Goal: Task Accomplishment & Management: Use online tool/utility

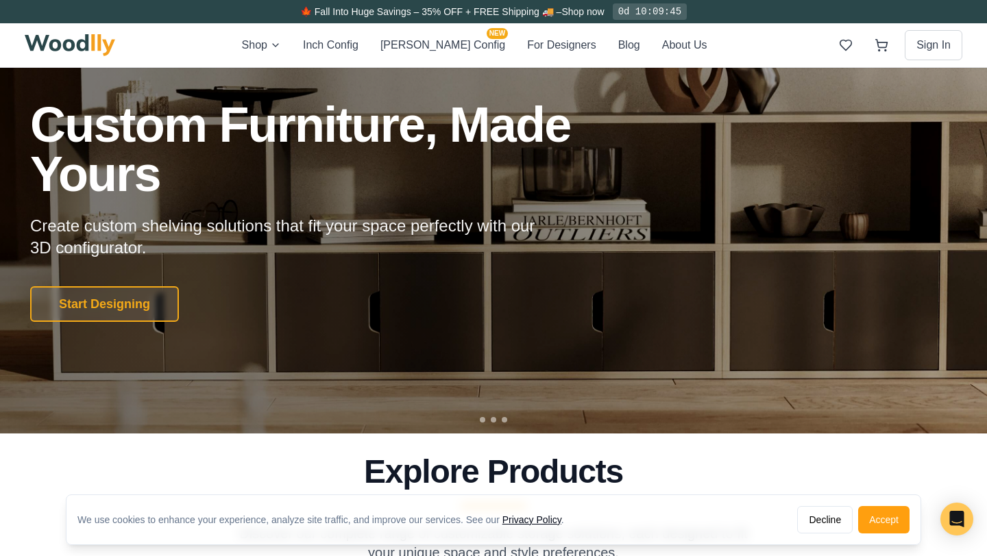
scroll to position [82, 0]
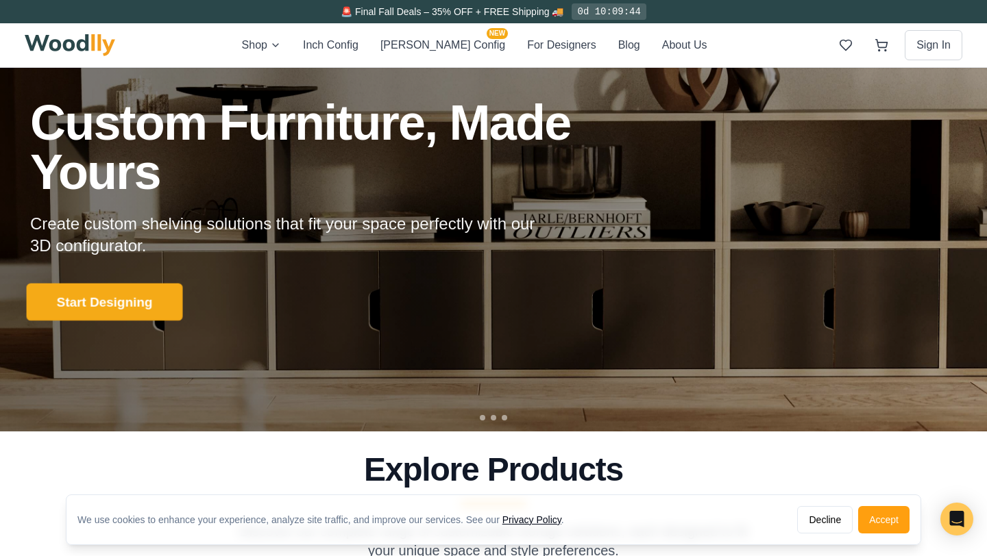
click at [133, 304] on button "Start Designing" at bounding box center [105, 302] width 156 height 38
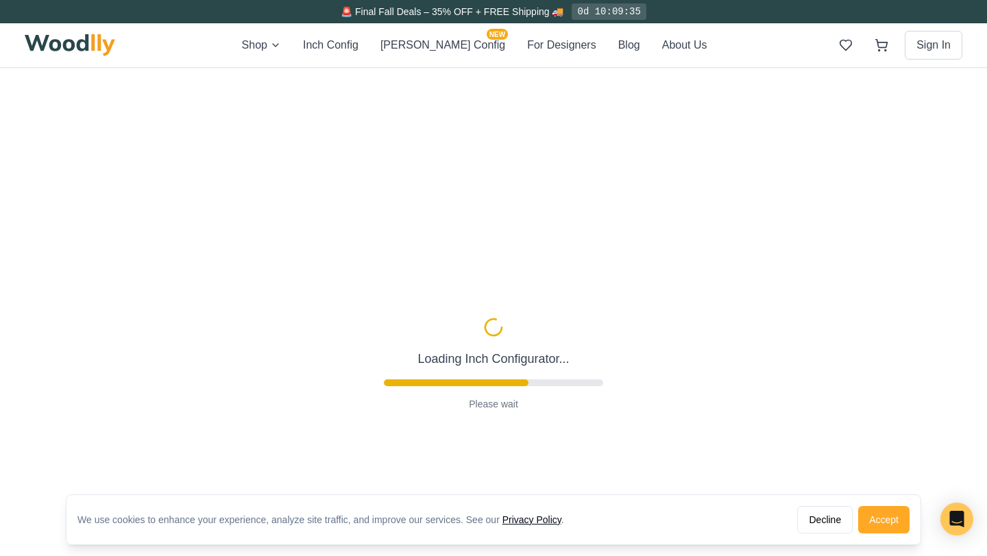
click at [899, 524] on button "Accept" at bounding box center [883, 519] width 51 height 27
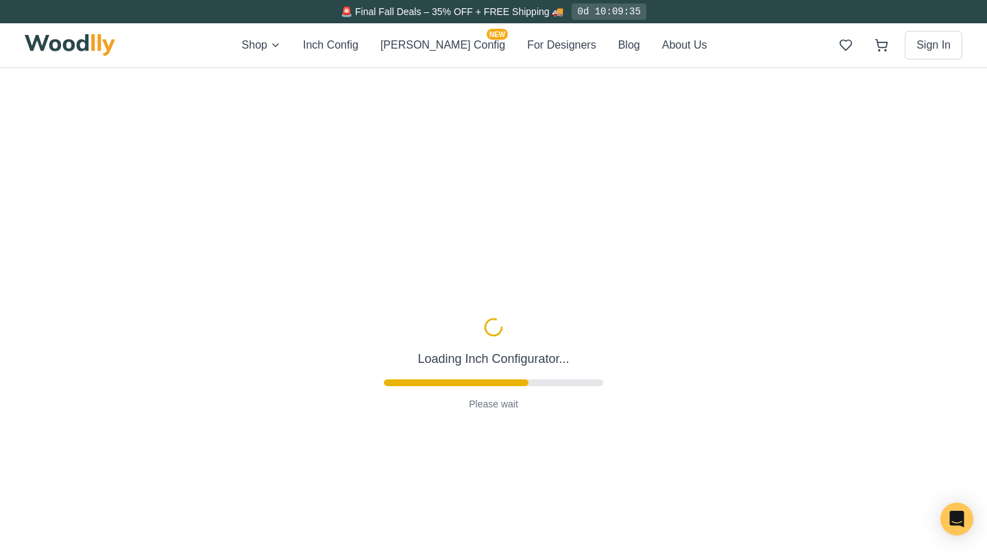
type input "56"
type input "2"
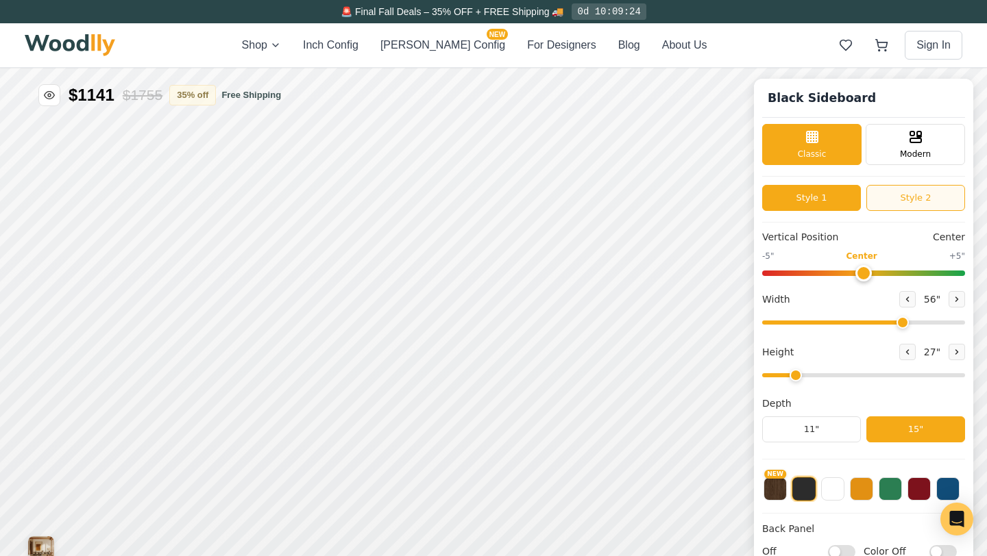
click at [923, 197] on button "Style 2" at bounding box center [915, 198] width 99 height 26
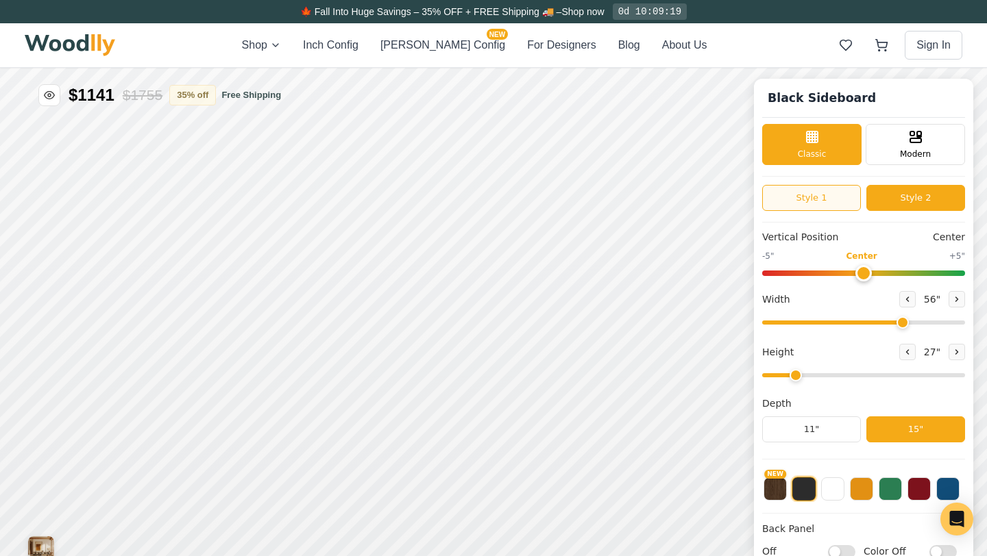
click at [831, 199] on button "Style 1" at bounding box center [811, 198] width 99 height 26
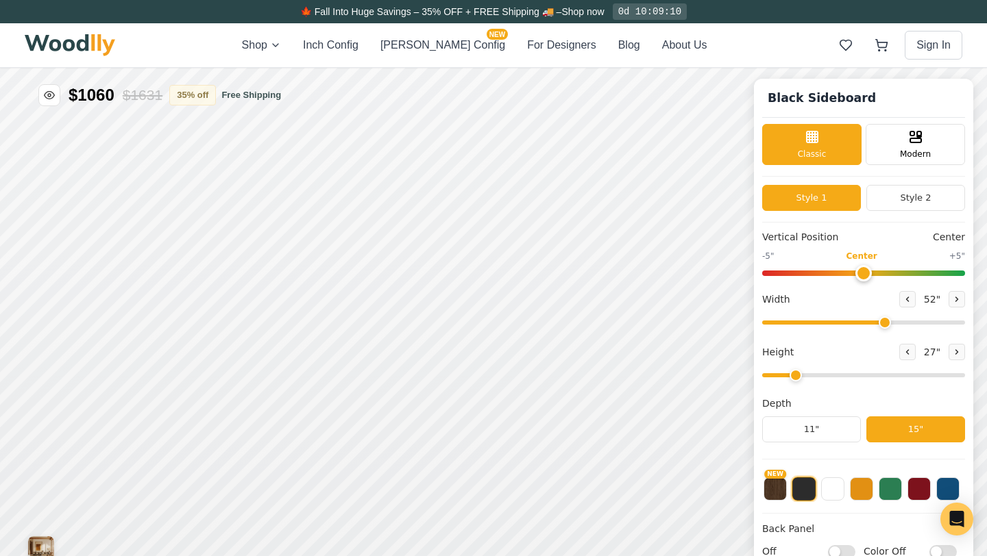
drag, startPoint x: 900, startPoint y: 323, endPoint x: 882, endPoint y: 323, distance: 17.1
click at [882, 323] on input "range" at bounding box center [863, 323] width 203 height 4
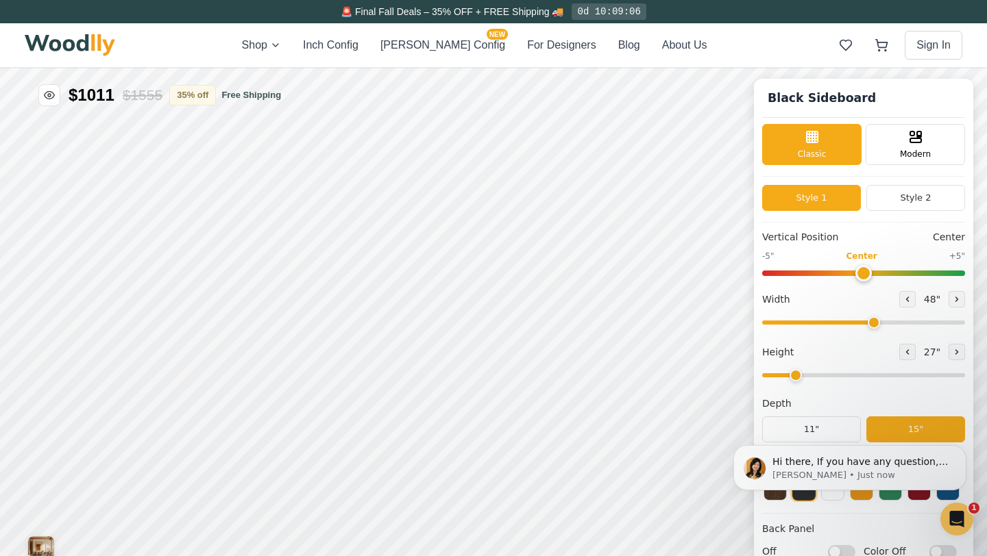
drag, startPoint x: 885, startPoint y: 323, endPoint x: 872, endPoint y: 323, distance: 13.0
type input "48"
click at [872, 323] on input "range" at bounding box center [863, 323] width 203 height 4
drag, startPoint x: 798, startPoint y: 378, endPoint x: 842, endPoint y: 375, distance: 44.6
type input "4"
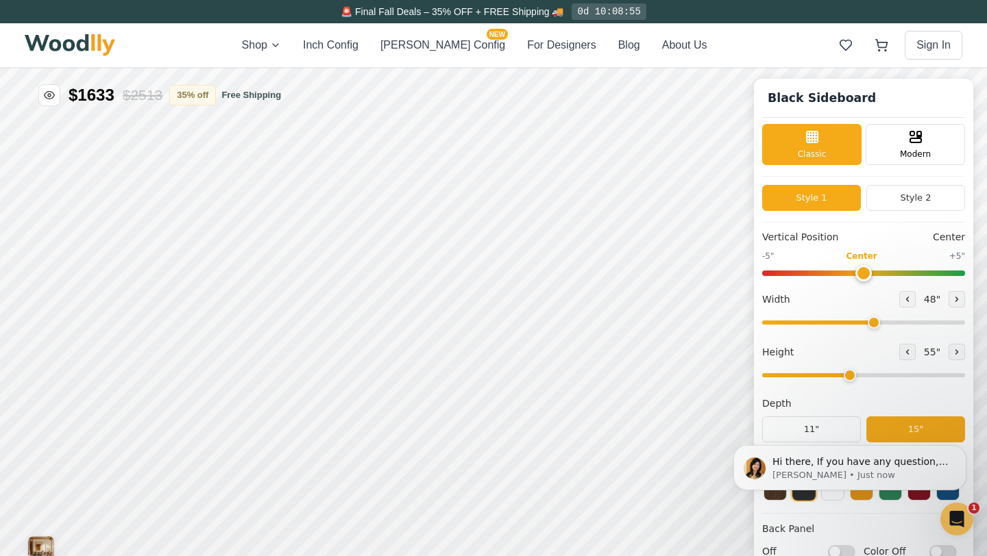
click at [842, 375] on input "range" at bounding box center [863, 375] width 203 height 4
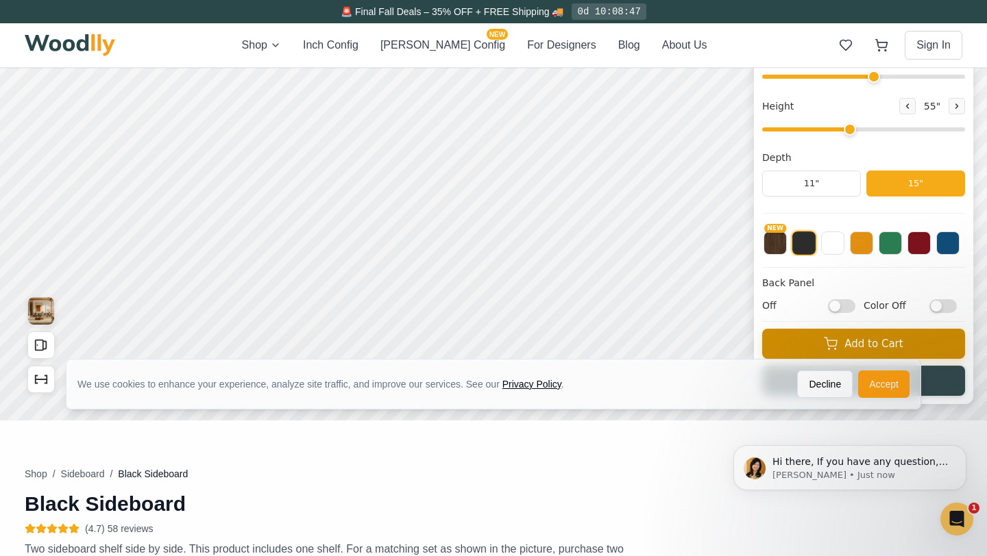
scroll to position [229, 0]
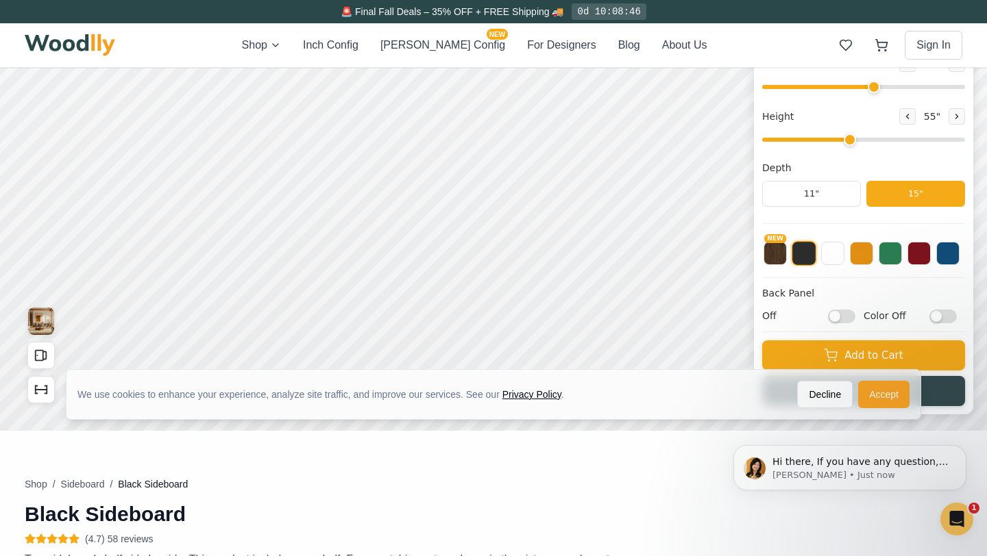
click at [887, 397] on button "Accept" at bounding box center [883, 394] width 51 height 27
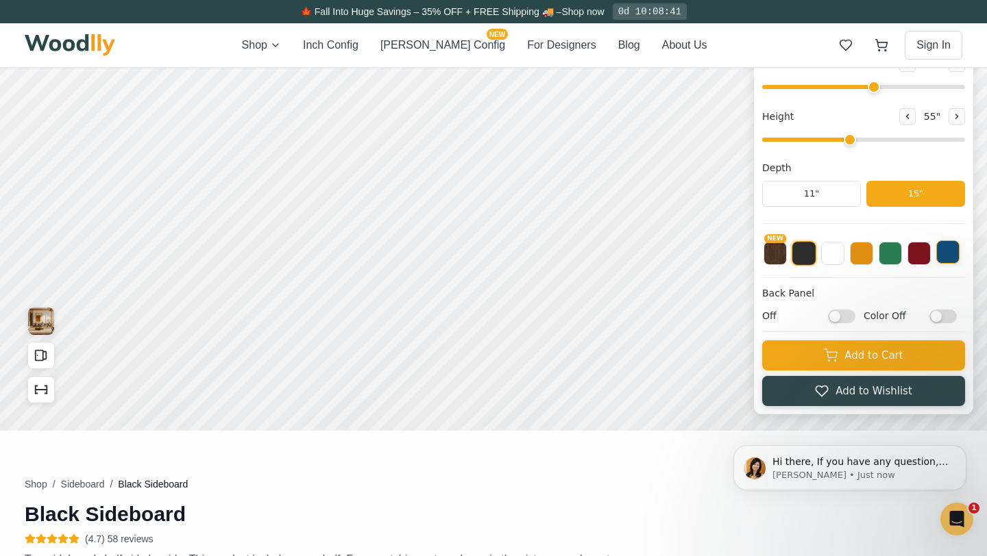
click at [942, 251] on button at bounding box center [947, 251] width 23 height 23
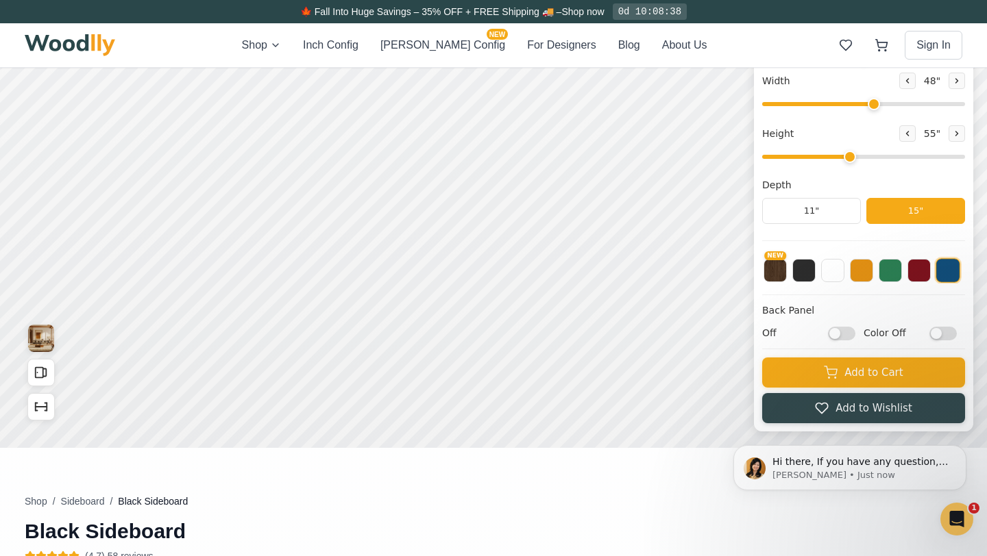
scroll to position [198, 0]
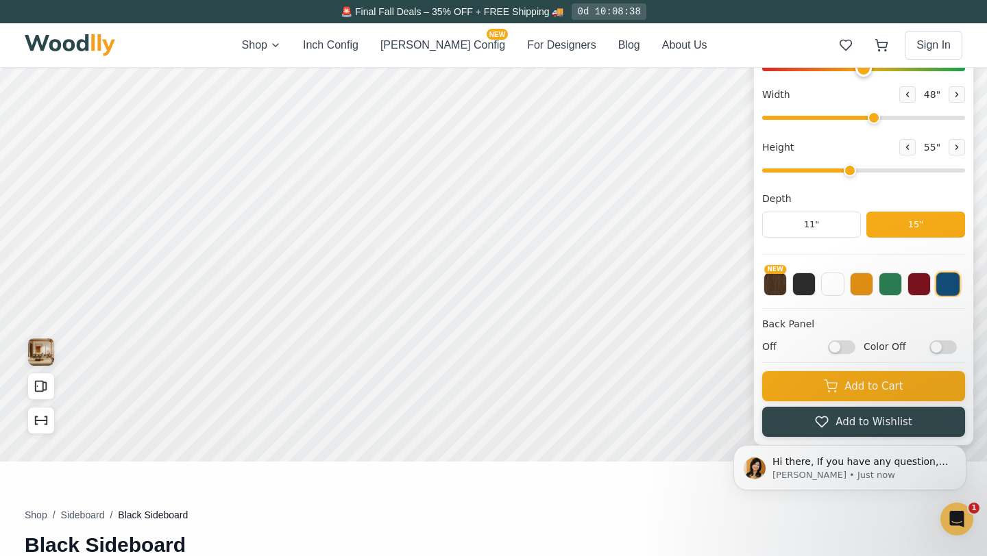
click at [855, 347] on div "Off Color Off" at bounding box center [863, 347] width 203 height 14
click at [840, 348] on input "Off" at bounding box center [841, 347] width 27 height 14
click at [834, 347] on input "On" at bounding box center [841, 347] width 27 height 14
click at [836, 348] on input "Off" at bounding box center [841, 347] width 27 height 14
checkbox input "true"
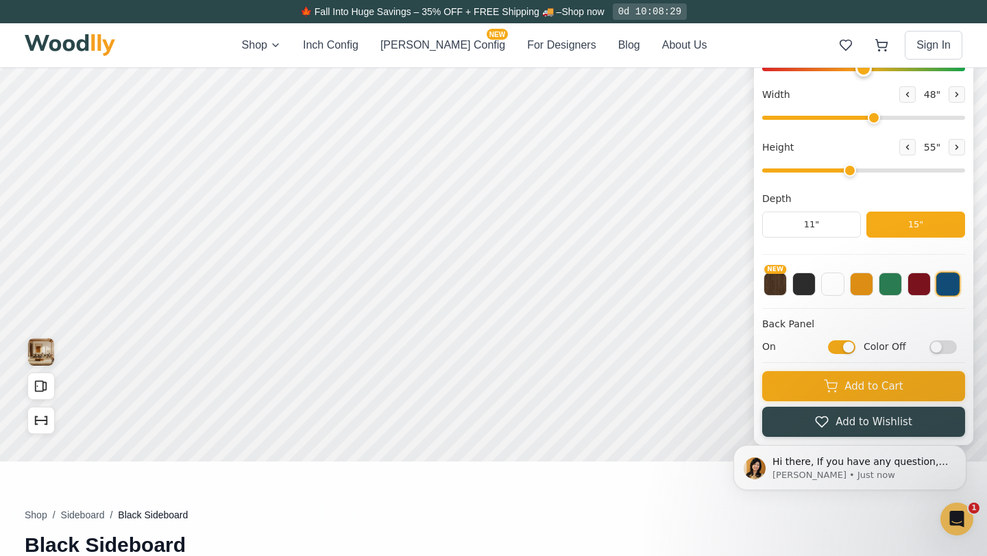
click at [948, 349] on input "Color Off" at bounding box center [942, 347] width 27 height 14
click at [940, 348] on input "Color On" at bounding box center [942, 347] width 27 height 14
checkbox input "false"
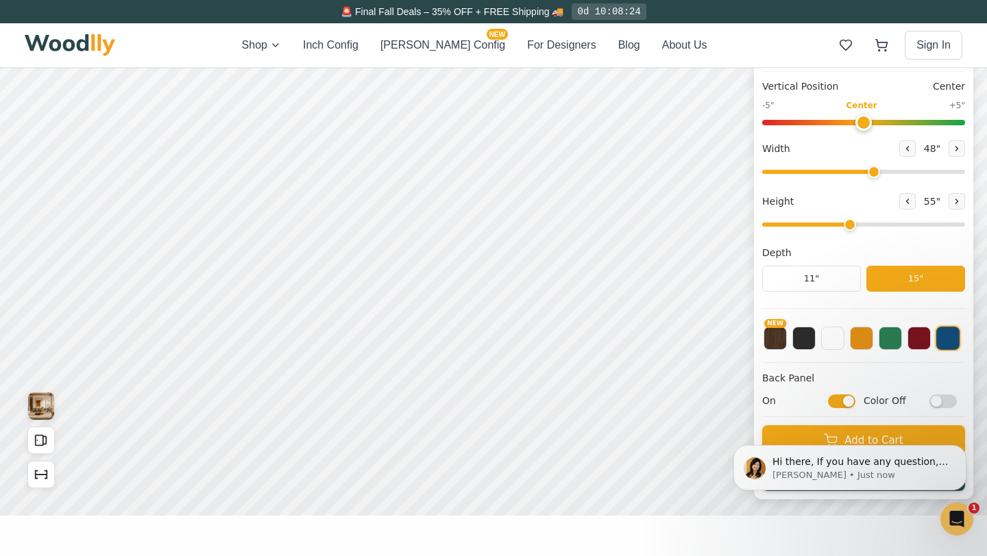
scroll to position [143, 0]
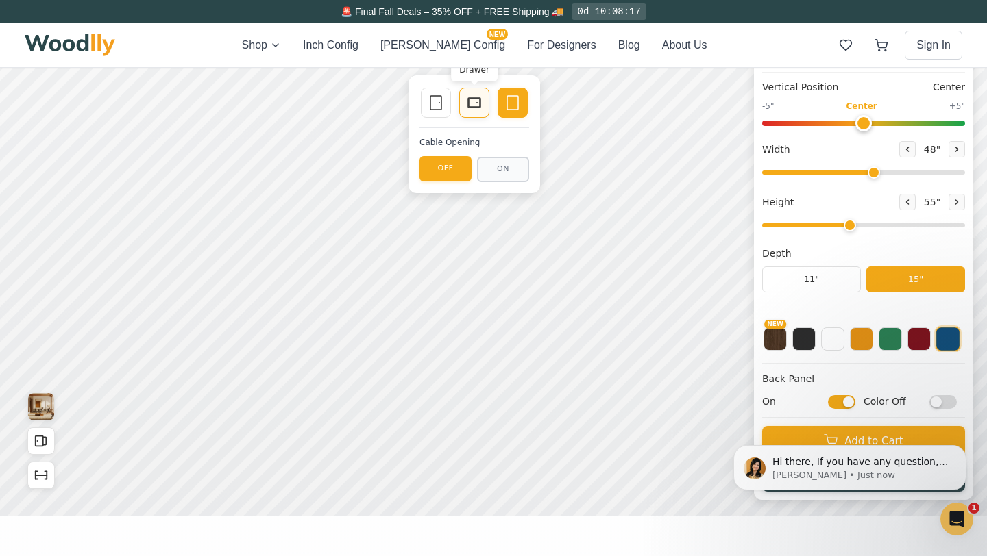
click at [478, 106] on icon at bounding box center [474, 103] width 16 height 16
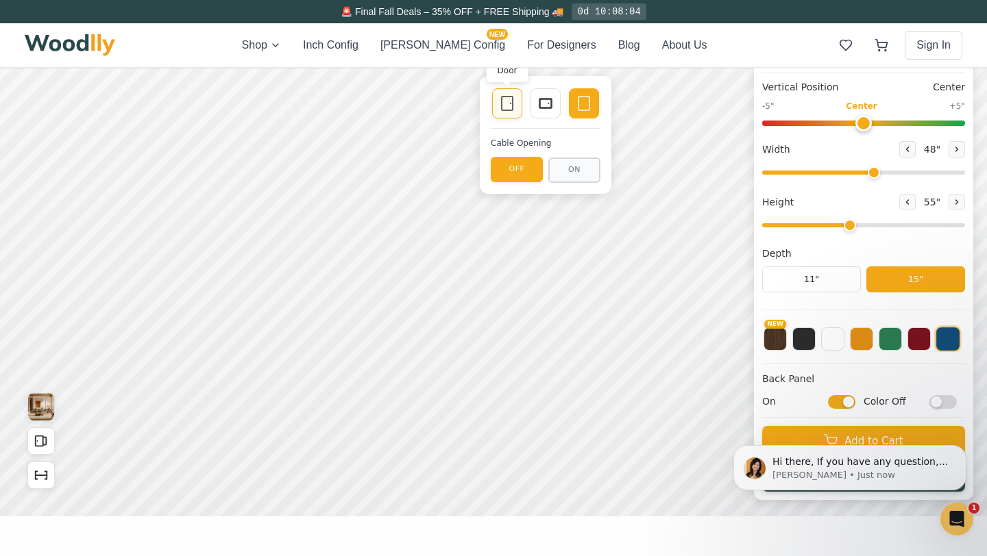
click at [504, 106] on icon at bounding box center [507, 103] width 16 height 16
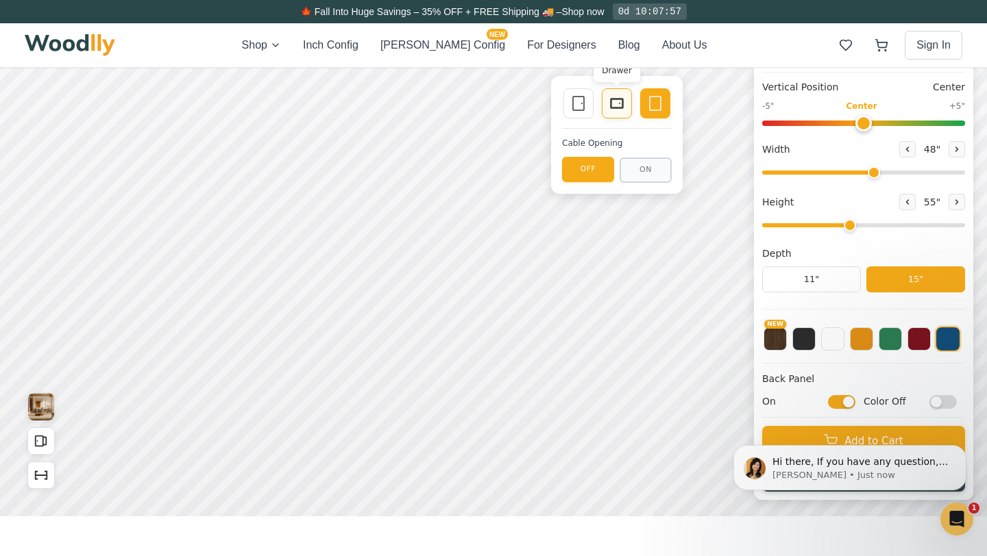
click at [615, 109] on icon at bounding box center [616, 103] width 16 height 16
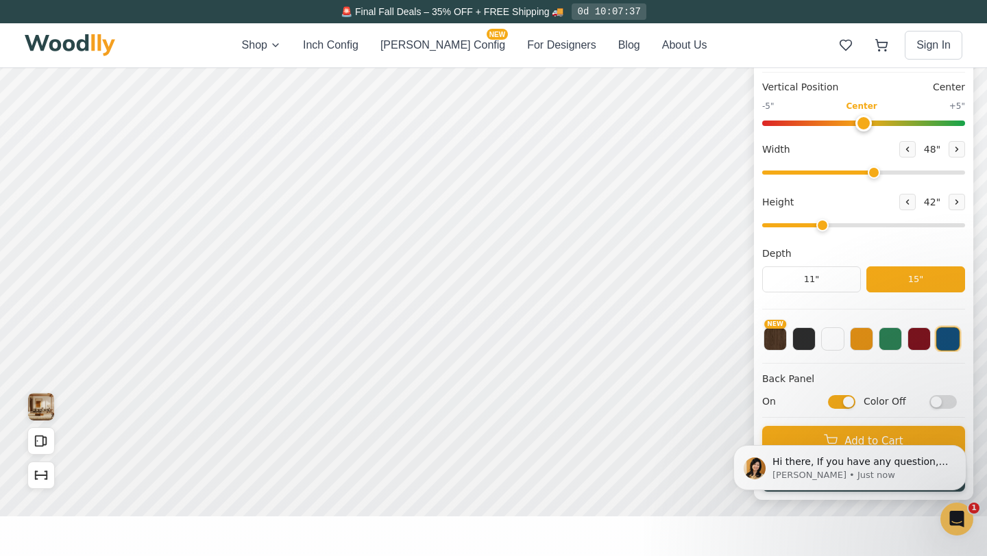
drag, startPoint x: 851, startPoint y: 225, endPoint x: 826, endPoint y: 229, distance: 24.9
click at [826, 227] on input "range" at bounding box center [863, 225] width 203 height 4
click at [954, 201] on icon at bounding box center [956, 202] width 8 height 8
click at [956, 202] on icon at bounding box center [956, 202] width 8 height 8
click at [909, 201] on button at bounding box center [907, 202] width 16 height 16
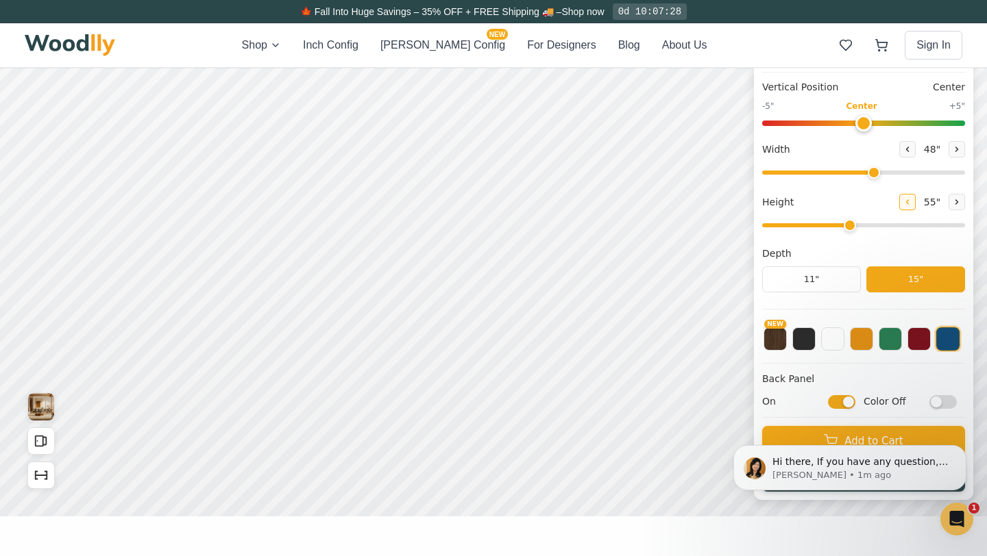
click at [909, 201] on button at bounding box center [907, 202] width 16 height 16
type input "3"
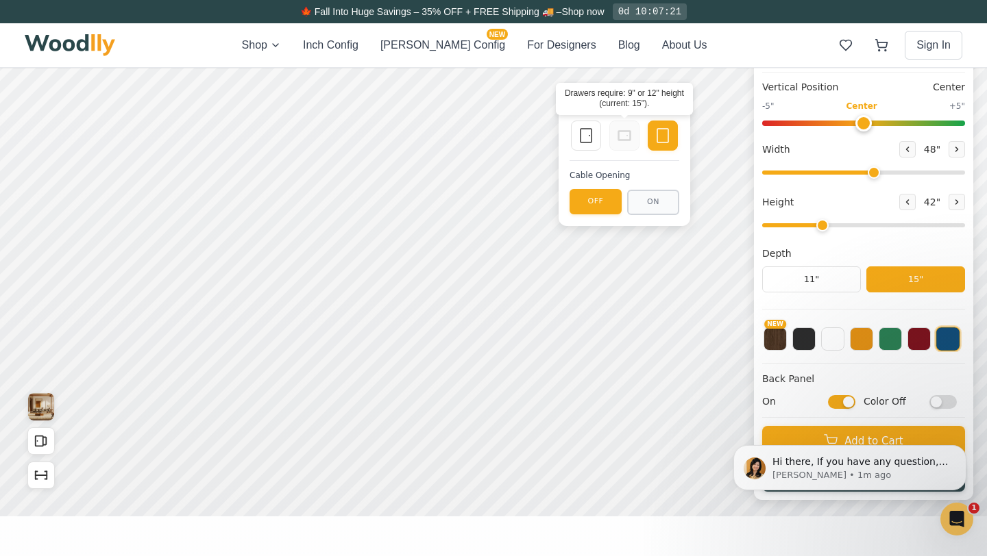
click at [627, 139] on rect at bounding box center [624, 136] width 11 height 8
click at [956, 147] on icon at bounding box center [956, 149] width 8 height 8
type input "49"
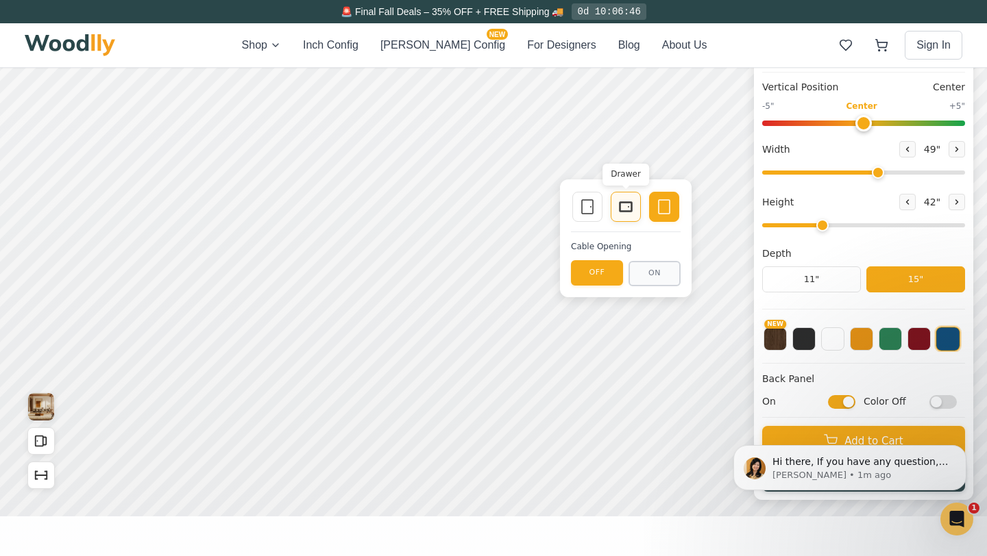
click at [626, 209] on icon at bounding box center [625, 207] width 16 height 16
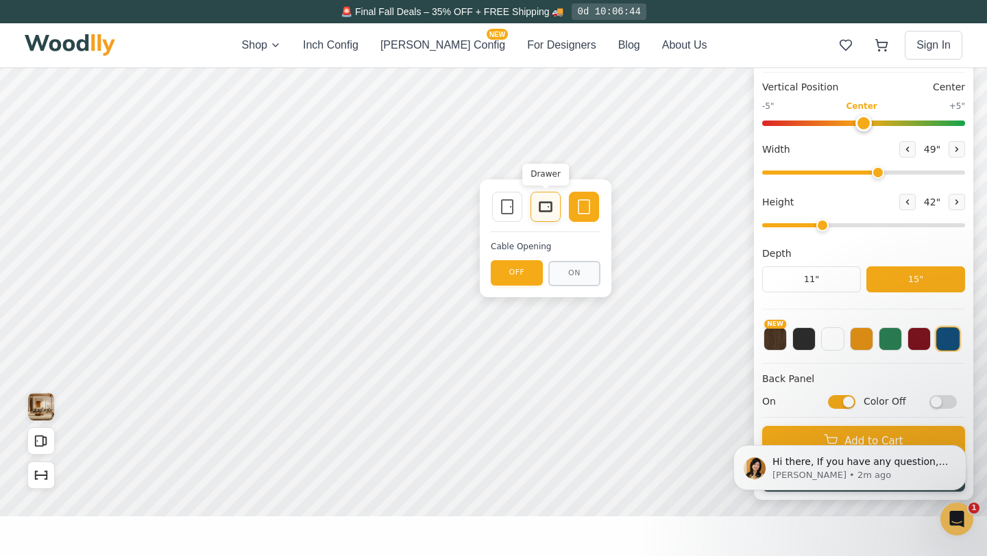
click at [538, 206] on icon at bounding box center [545, 207] width 16 height 16
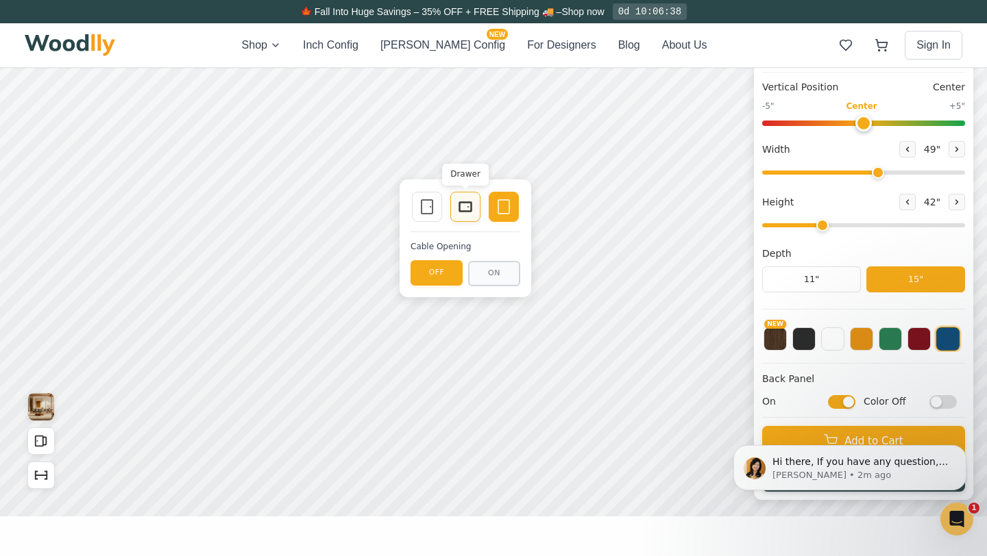
click at [471, 206] on icon at bounding box center [465, 207] width 16 height 16
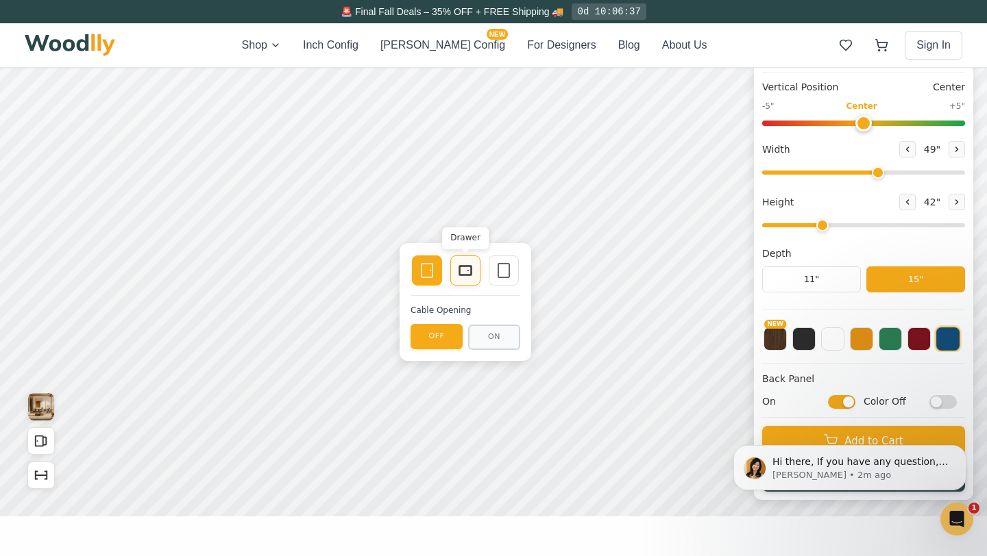
click at [462, 276] on icon at bounding box center [465, 270] width 16 height 16
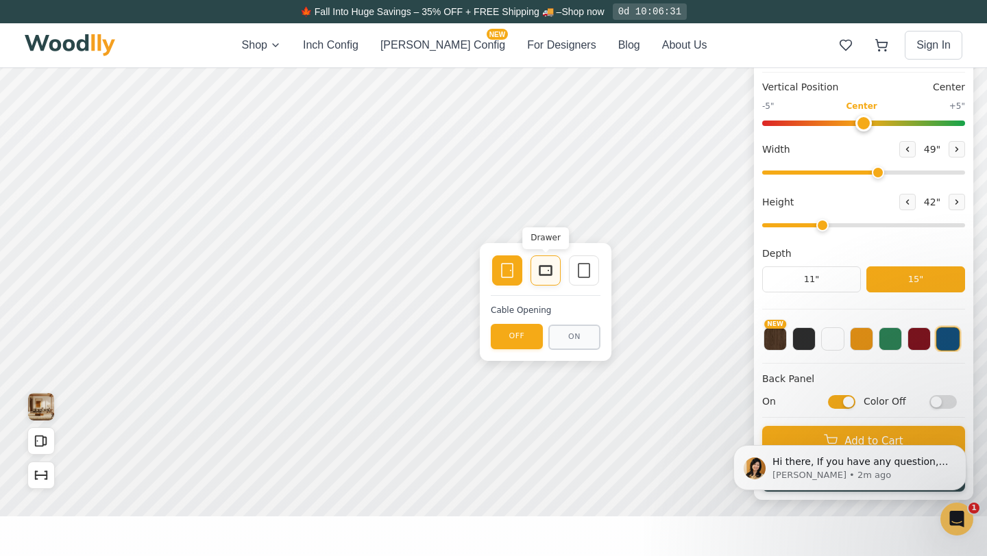
click at [550, 270] on icon at bounding box center [545, 270] width 16 height 16
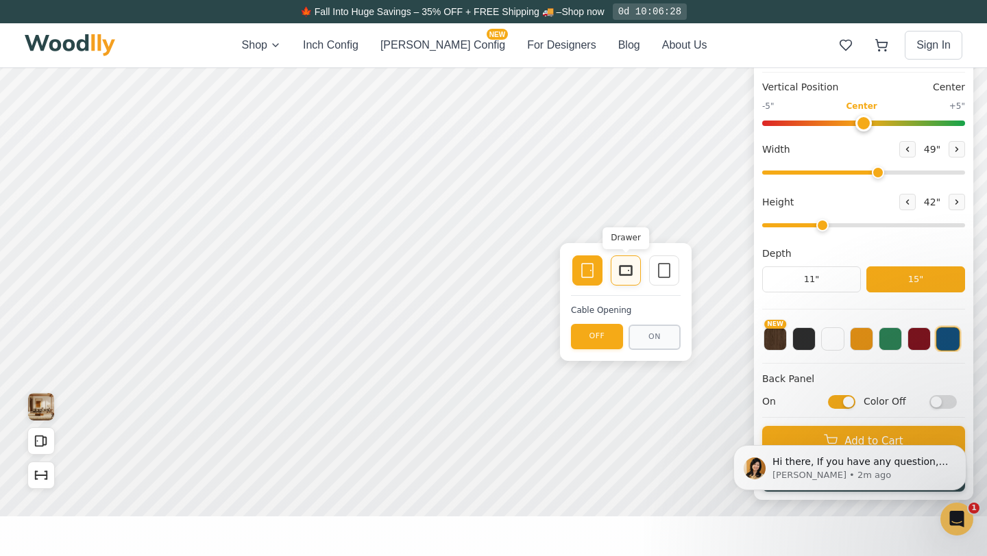
click at [621, 275] on rect at bounding box center [625, 271] width 12 height 10
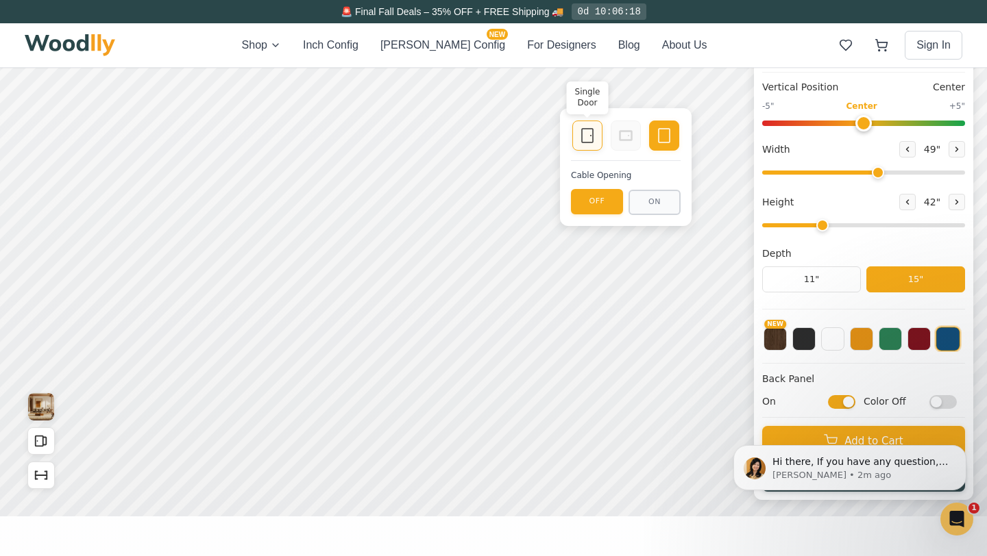
click at [586, 138] on icon at bounding box center [587, 135] width 16 height 16
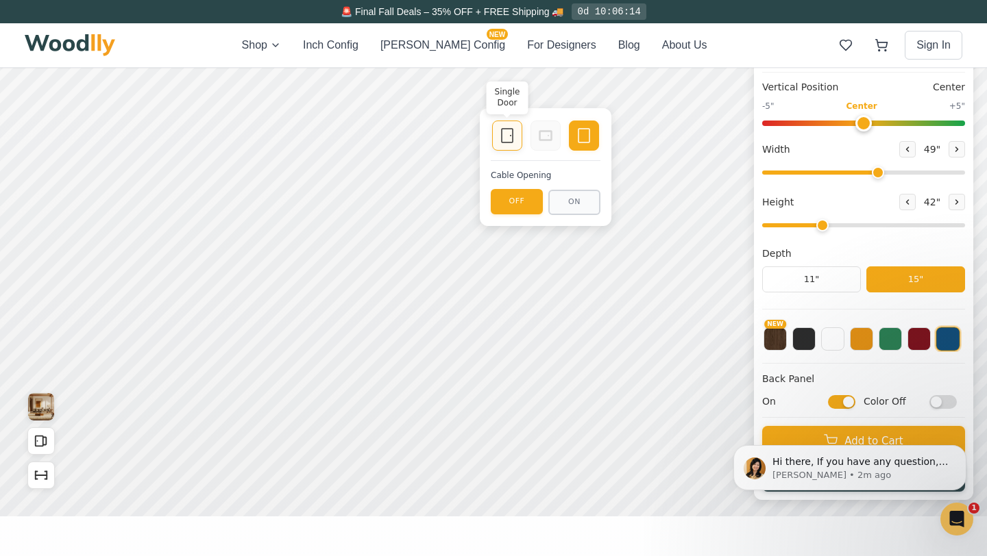
click at [506, 141] on div "Single Door Empty Space Cable Opening OFF ON" at bounding box center [546, 167] width 132 height 118
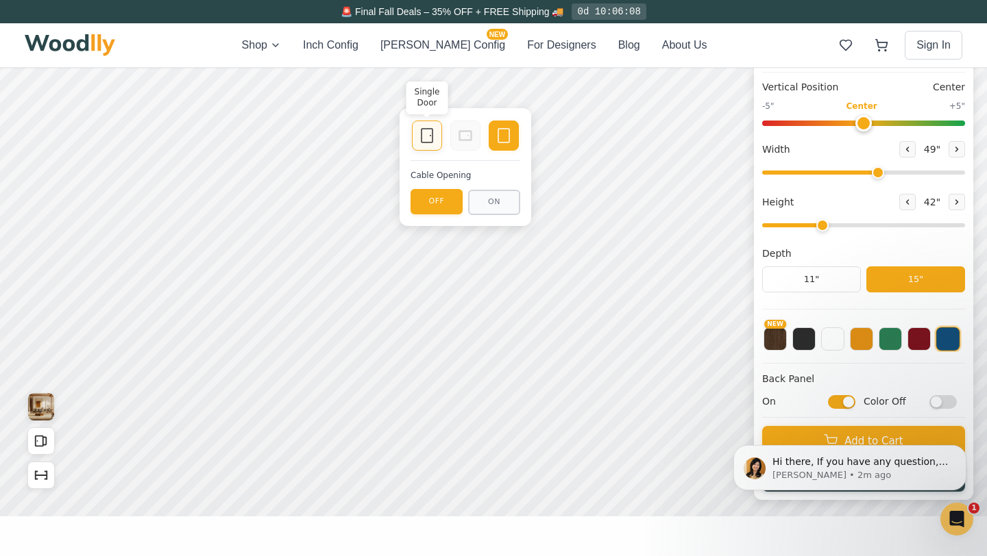
click at [428, 135] on icon at bounding box center [427, 135] width 16 height 16
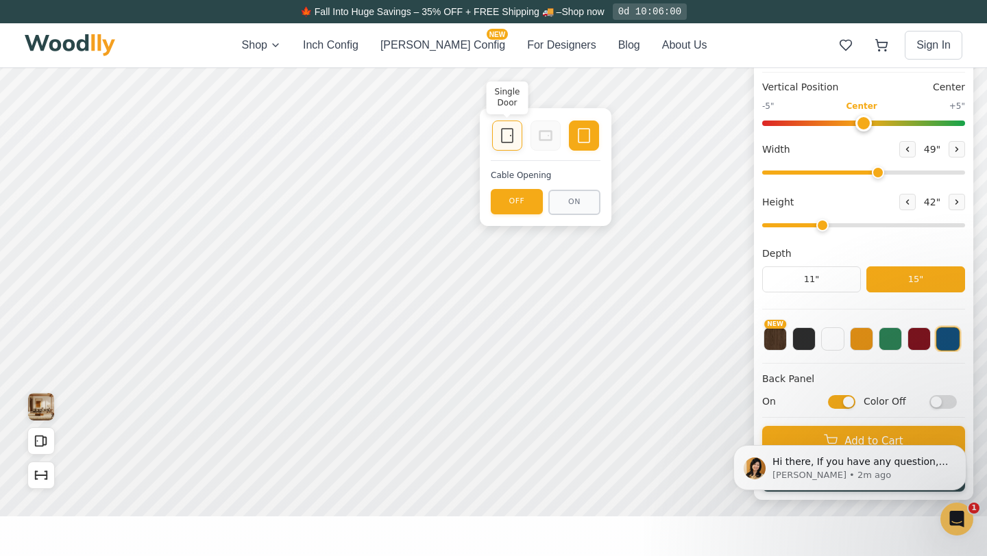
click at [504, 140] on icon at bounding box center [507, 135] width 16 height 16
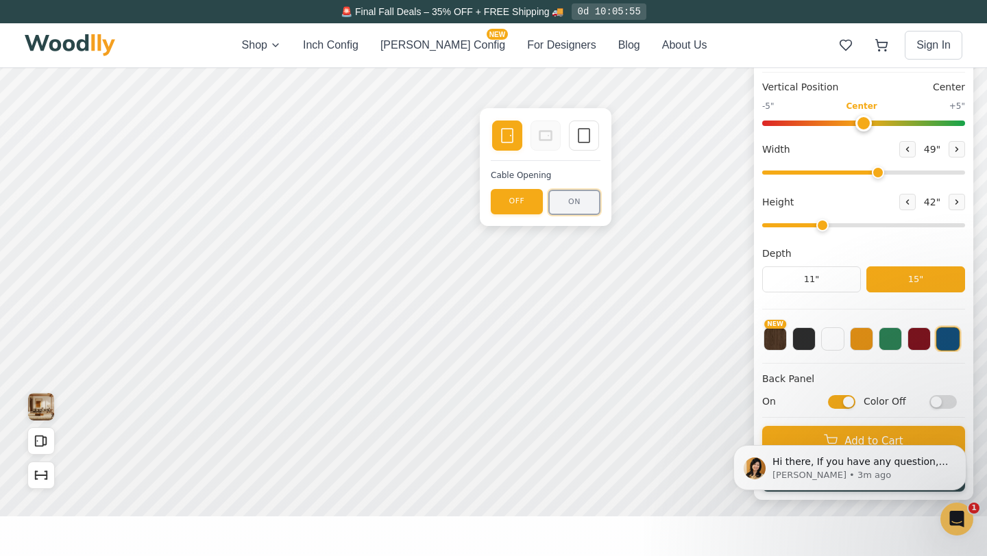
click at [585, 208] on button "ON" at bounding box center [574, 202] width 52 height 25
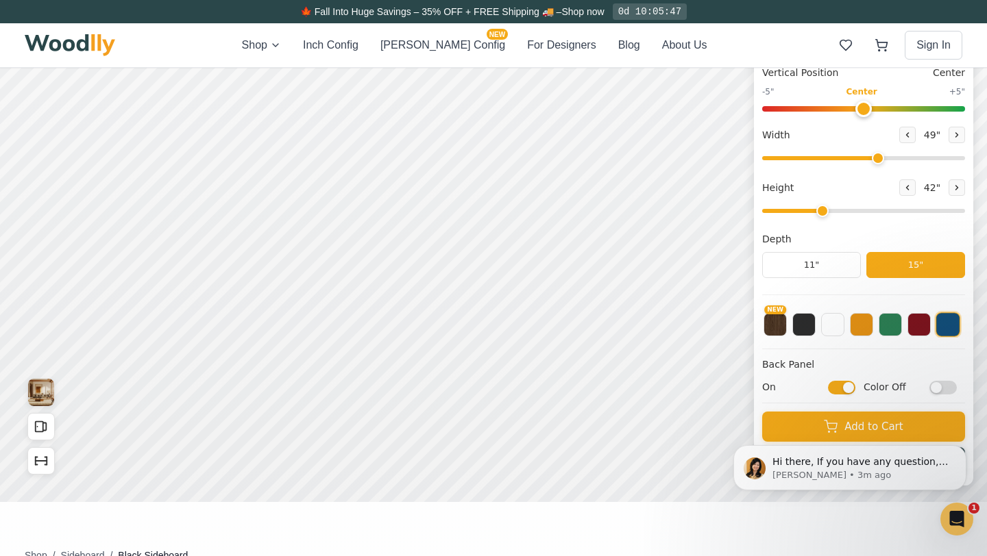
scroll to position [156, 0]
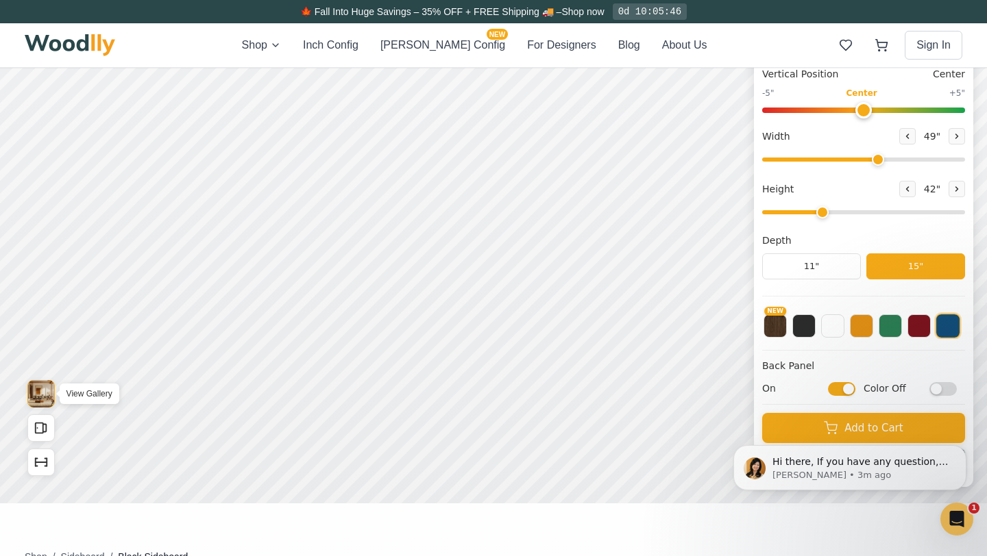
click at [40, 397] on img "View Gallery" at bounding box center [41, 393] width 26 height 27
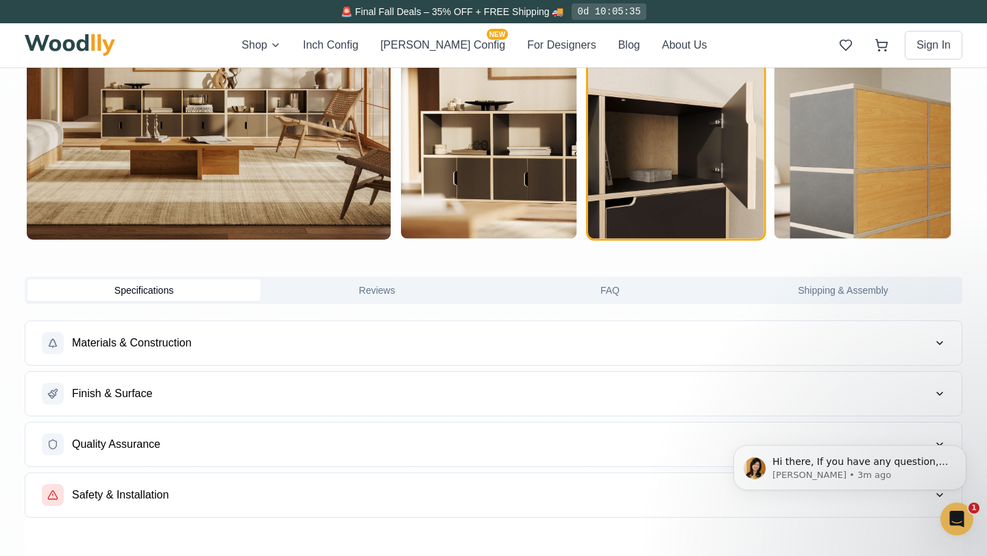
scroll to position [974, 0]
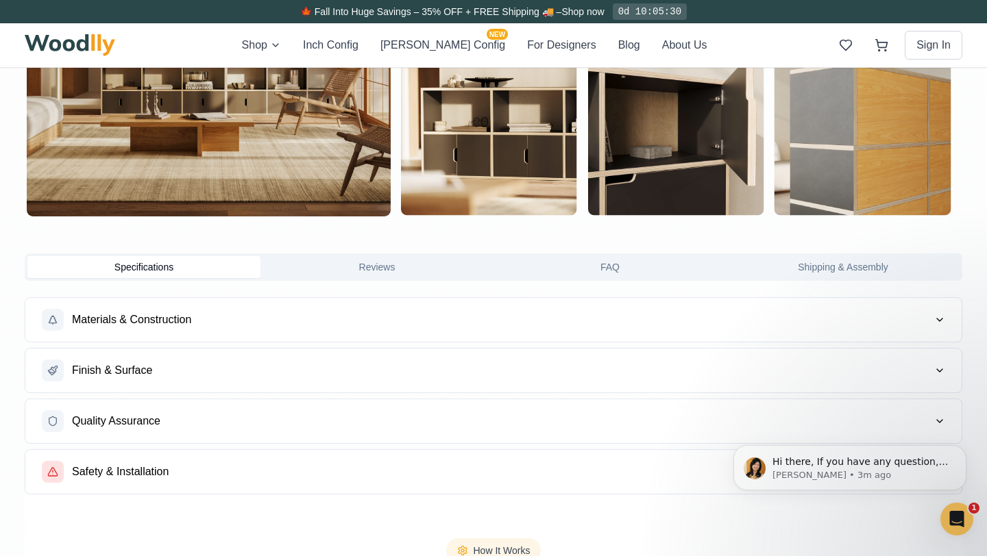
click at [737, 366] on button "Finish & Surface" at bounding box center [493, 371] width 936 height 44
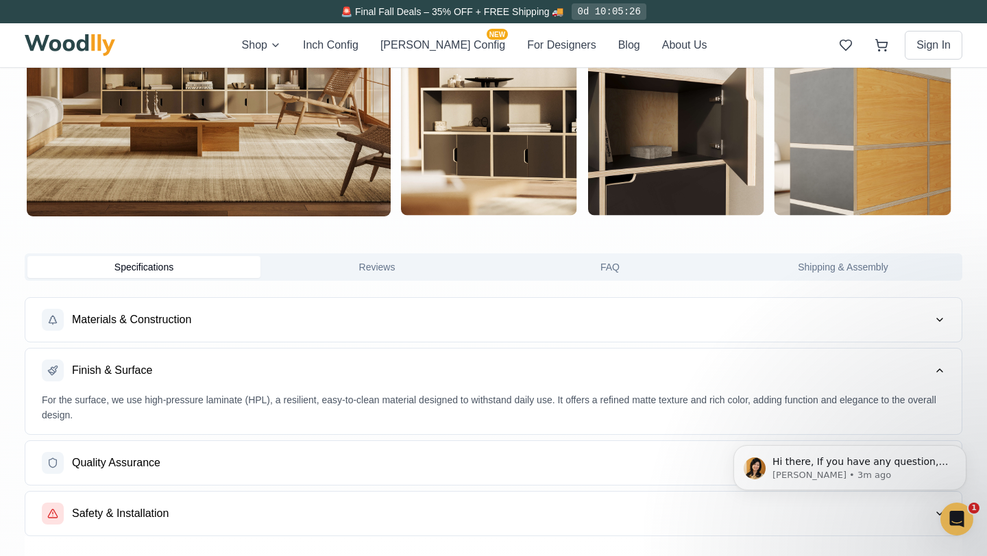
click at [443, 325] on button "Materials & Construction" at bounding box center [493, 320] width 936 height 44
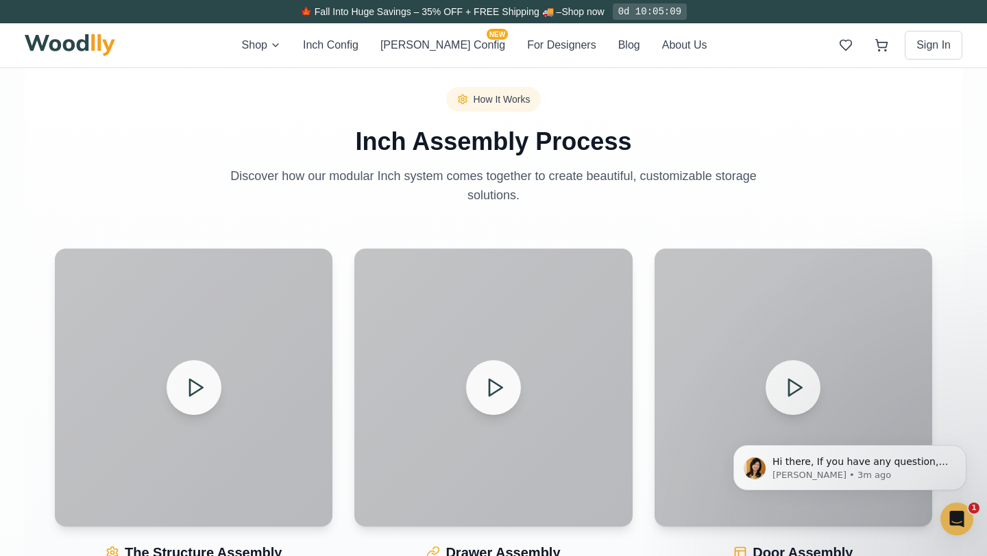
scroll to position [1588, 0]
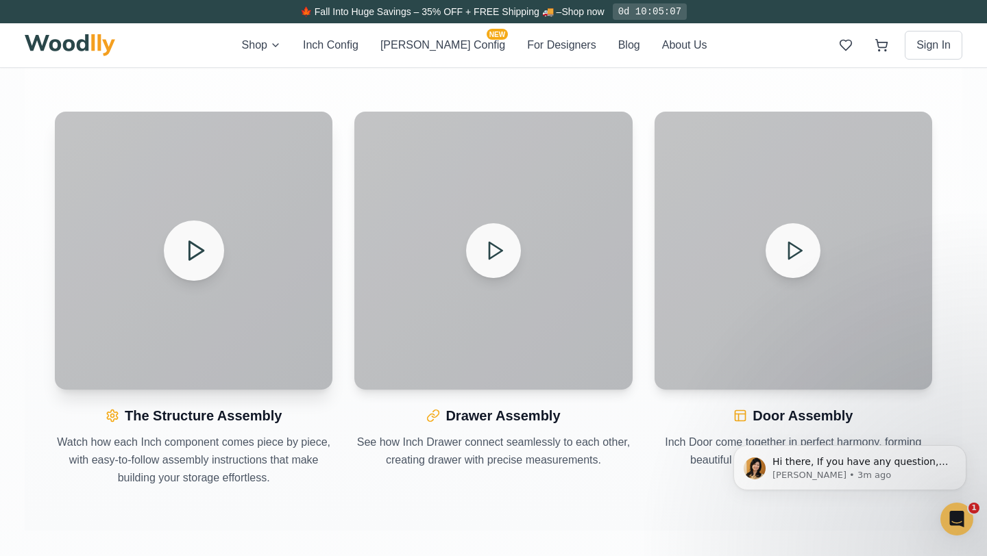
click at [180, 254] on button at bounding box center [194, 251] width 60 height 60
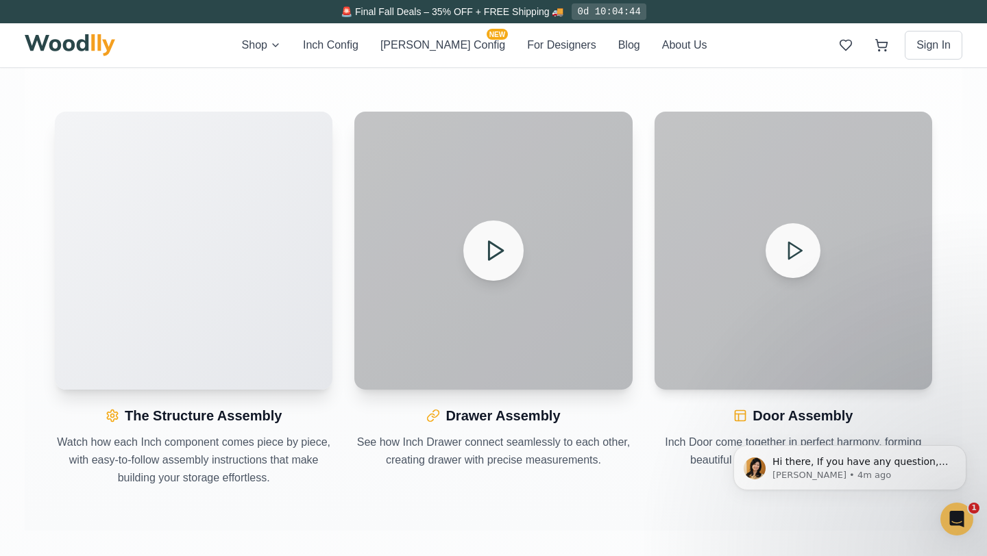
click at [495, 257] on icon at bounding box center [495, 251] width 24 height 24
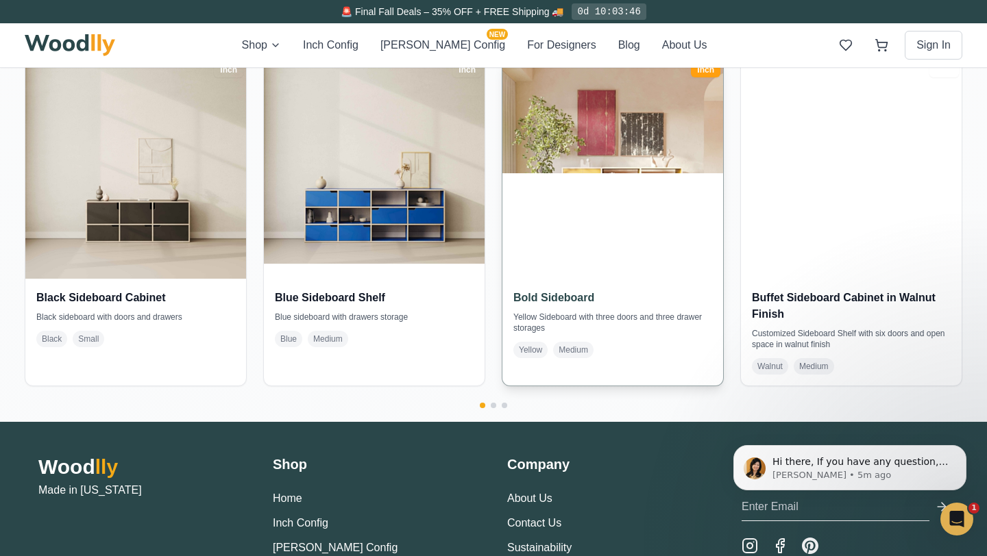
scroll to position [2654, 0]
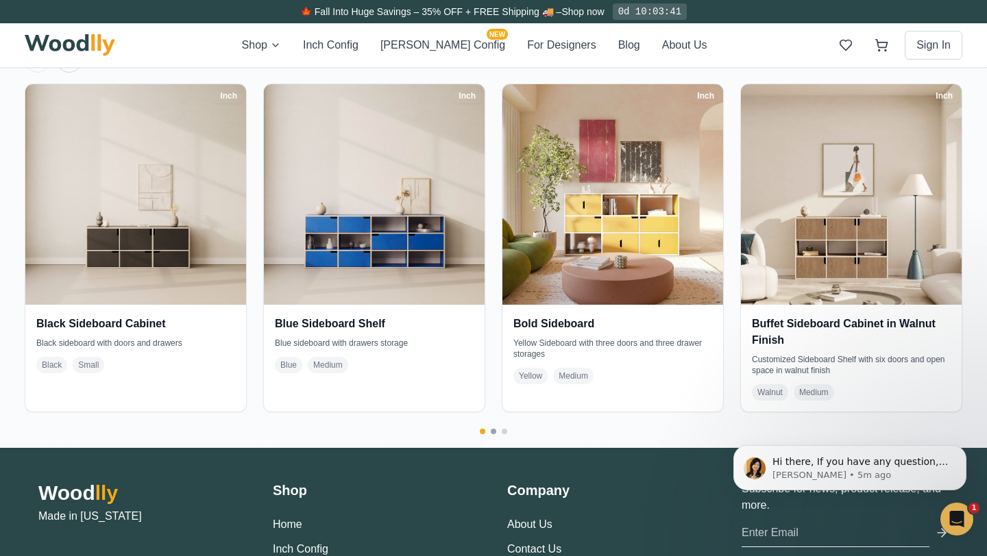
click at [494, 431] on button "Go to page 2" at bounding box center [493, 431] width 5 height 5
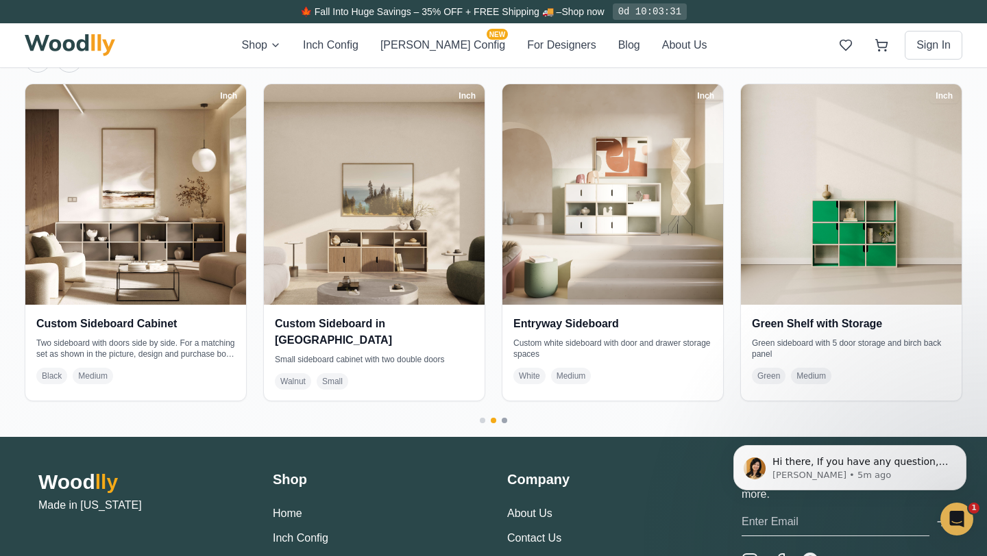
click at [504, 418] on button "Go to page 3" at bounding box center [504, 420] width 5 height 5
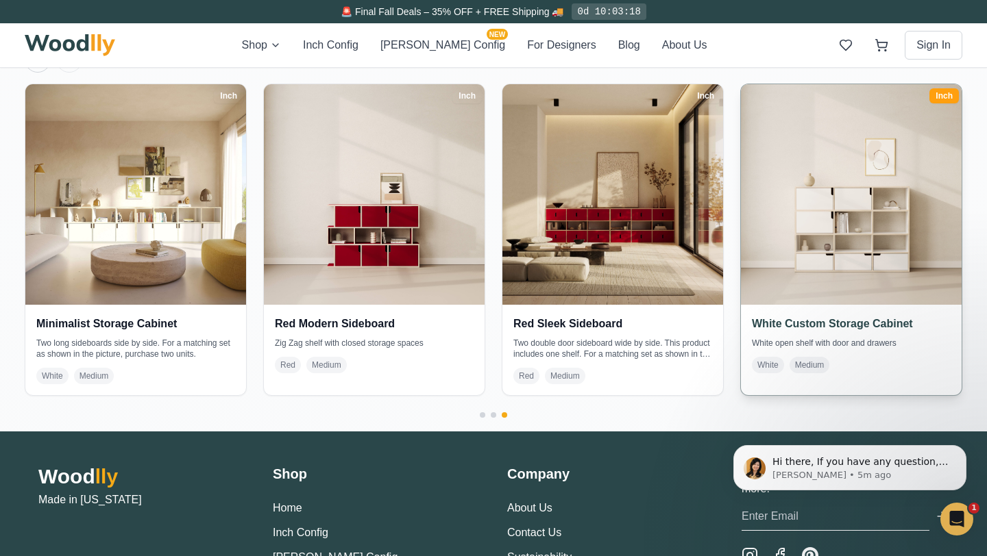
click at [868, 293] on img at bounding box center [851, 195] width 232 height 232
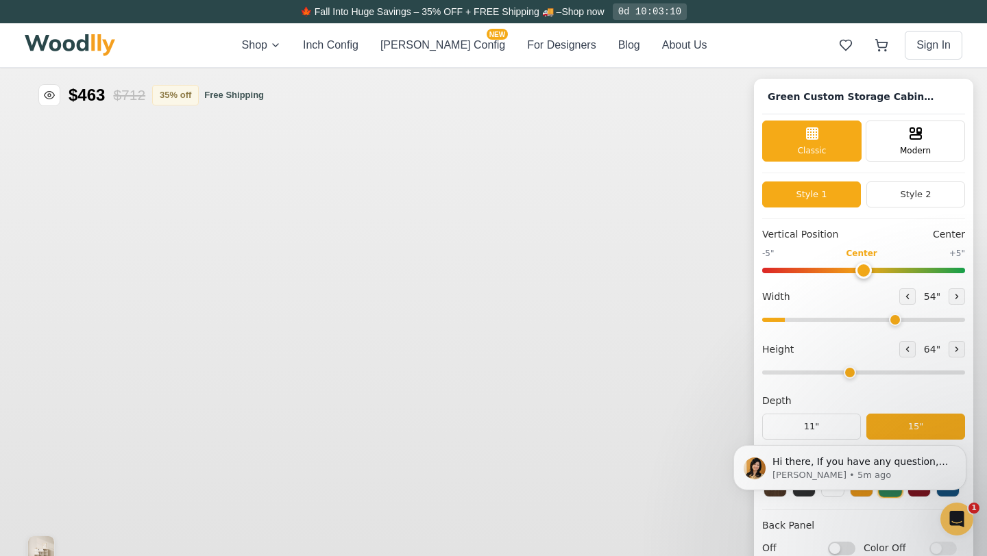
type input "54"
type input "4"
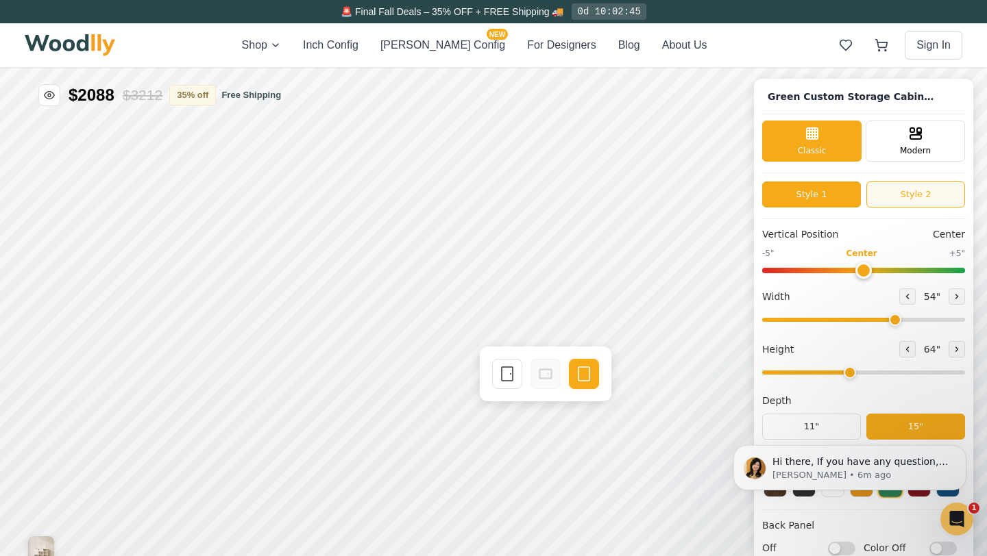
click at [921, 197] on button "Style 2" at bounding box center [915, 195] width 99 height 26
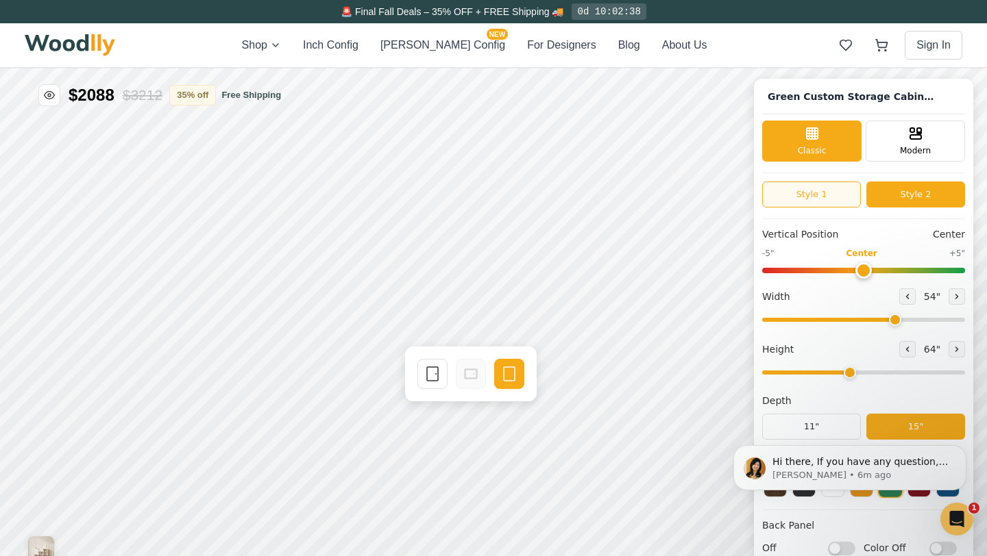
click at [822, 190] on button "Style 1" at bounding box center [811, 195] width 99 height 26
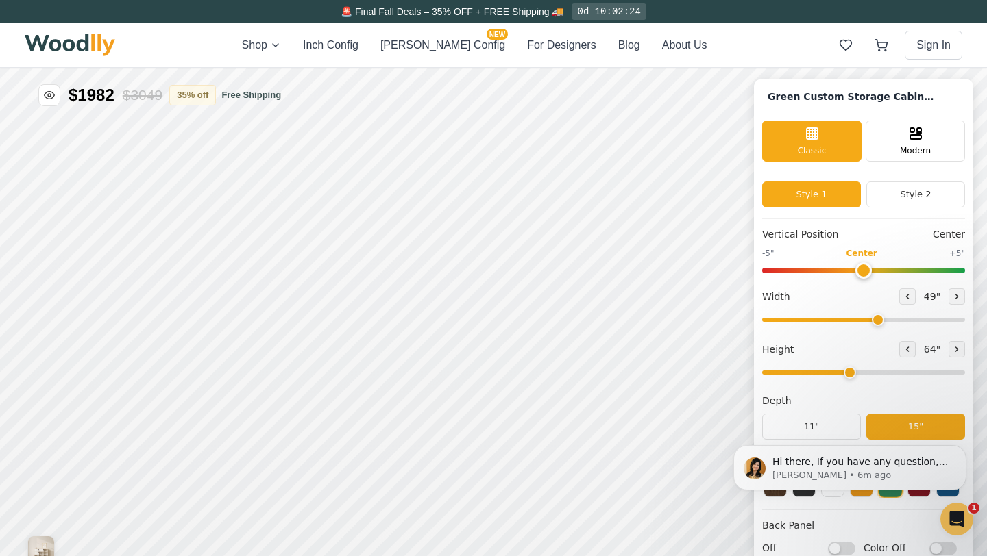
drag, startPoint x: 891, startPoint y: 320, endPoint x: 875, endPoint y: 319, distance: 16.5
type input "49"
click at [875, 319] on input "range" at bounding box center [863, 320] width 203 height 4
click at [903, 352] on icon at bounding box center [907, 349] width 8 height 8
type input "3"
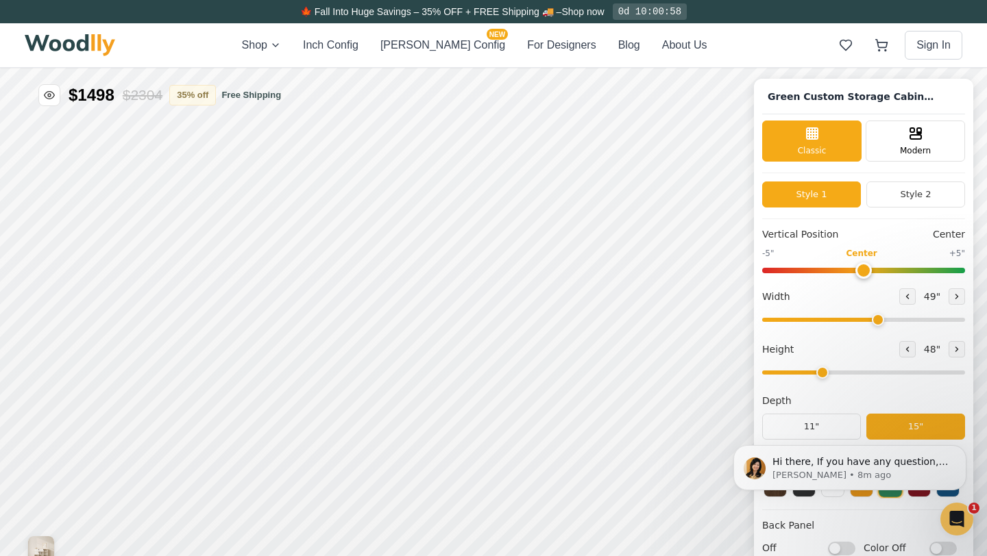
scroll to position [21, 0]
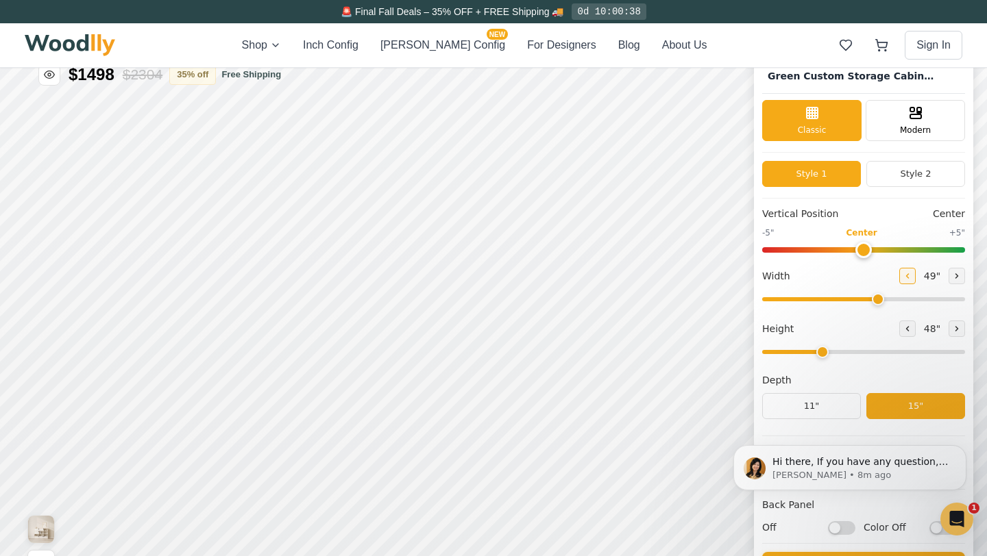
click at [903, 281] on button at bounding box center [907, 276] width 16 height 16
type input "47"
click at [952, 330] on icon at bounding box center [956, 329] width 8 height 8
type input "4"
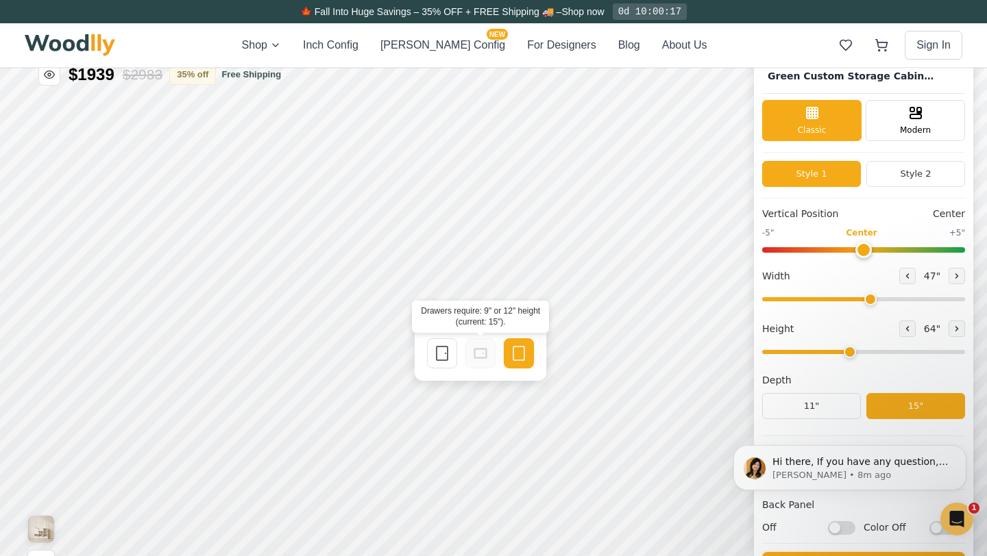
click at [482, 355] on icon at bounding box center [480, 353] width 16 height 16
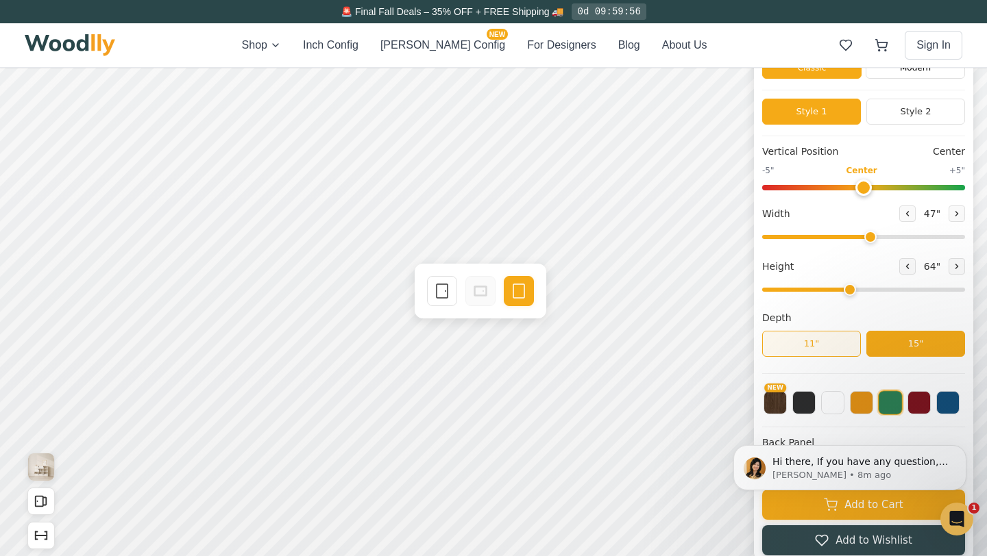
scroll to position [82, 0]
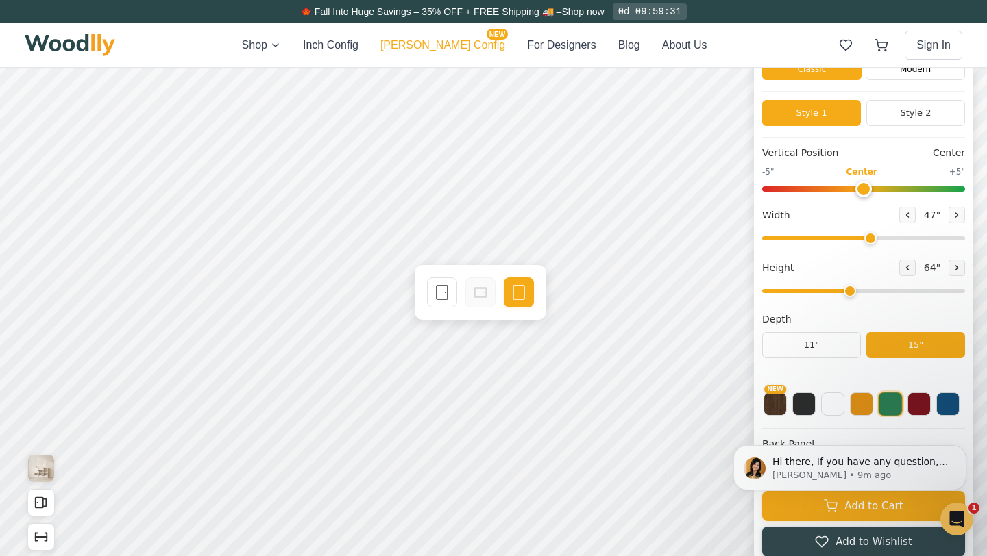
click at [446, 44] on button "[PERSON_NAME] Config NEW" at bounding box center [442, 45] width 125 height 16
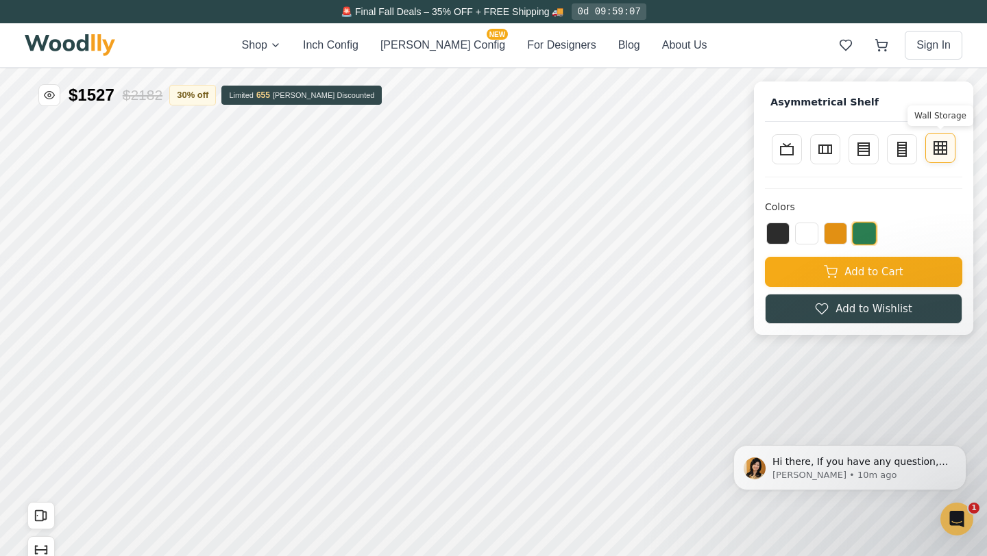
click at [938, 149] on icon at bounding box center [938, 148] width 0 height 12
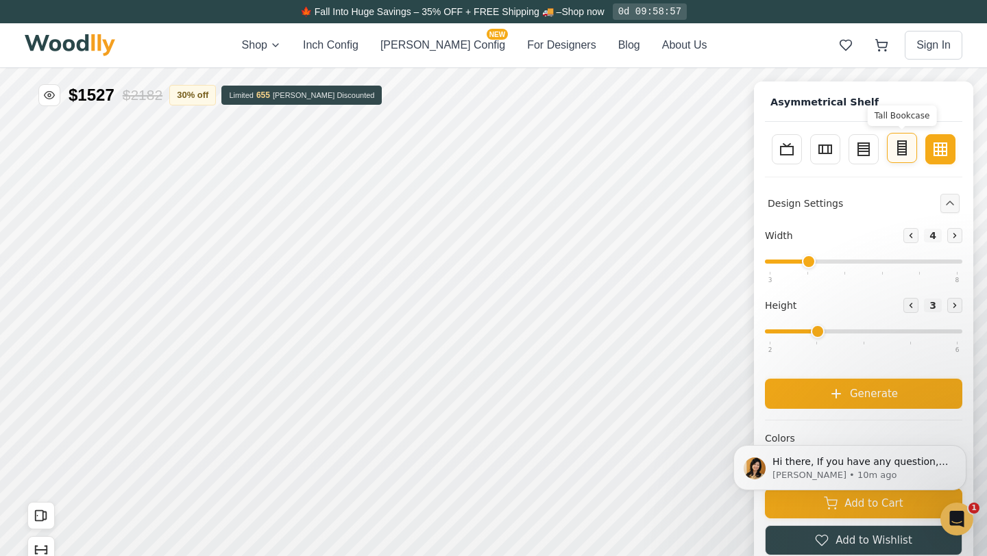
click at [905, 153] on icon at bounding box center [901, 148] width 16 height 16
type input "2"
type input "5"
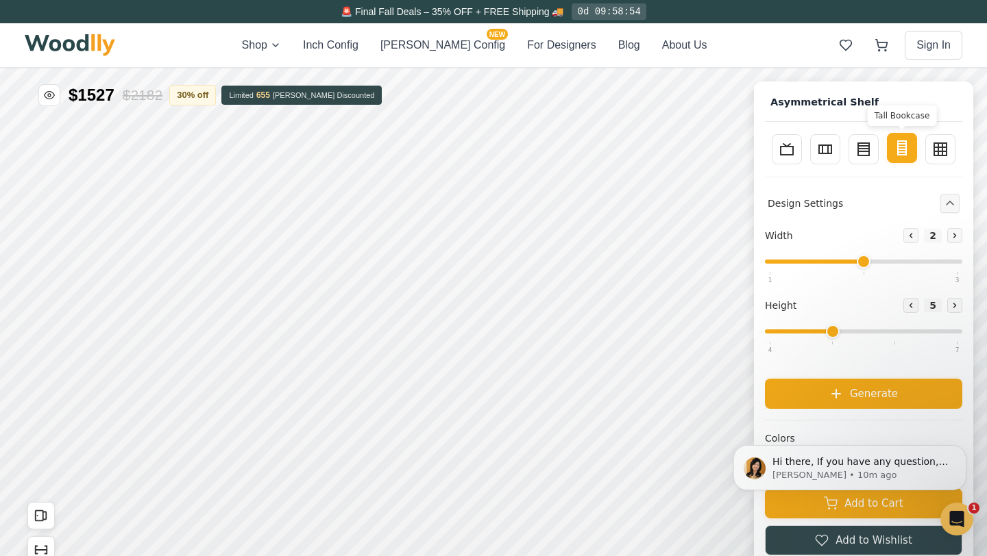
click at [905, 153] on rect at bounding box center [902, 148] width 8 height 14
drag, startPoint x: 863, startPoint y: 261, endPoint x: 900, endPoint y: 259, distance: 37.1
click at [900, 260] on input "range" at bounding box center [863, 262] width 197 height 4
click at [954, 234] on icon at bounding box center [955, 236] width 2 height 4
click at [914, 234] on icon at bounding box center [910, 236] width 8 height 8
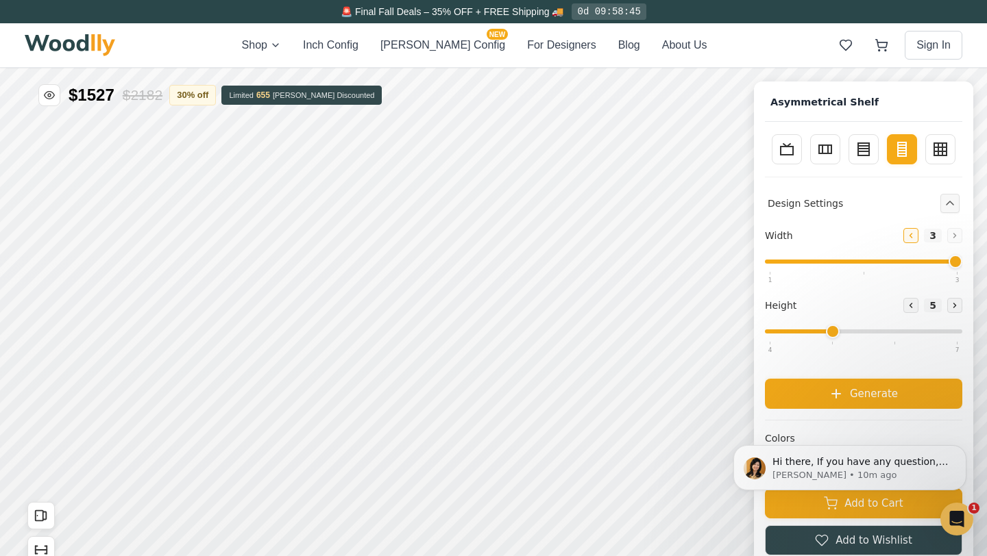
type input "2"
click at [956, 307] on icon at bounding box center [954, 305] width 8 height 8
type input "6"
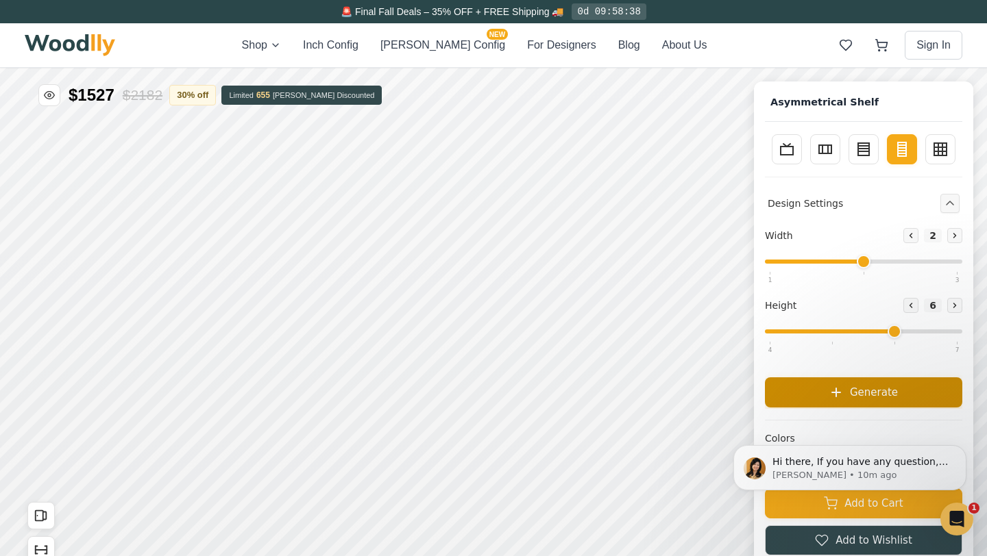
click at [878, 395] on span "Generate" at bounding box center [874, 392] width 48 height 16
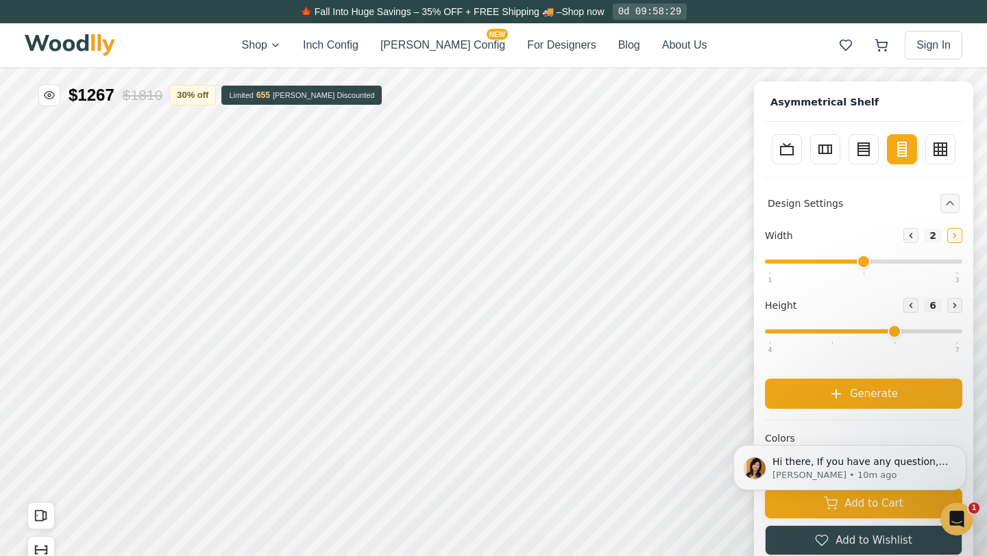
click at [954, 240] on button "Increase" at bounding box center [954, 235] width 15 height 15
type input "3"
click at [915, 308] on button "Decrease" at bounding box center [910, 305] width 15 height 15
type input "5"
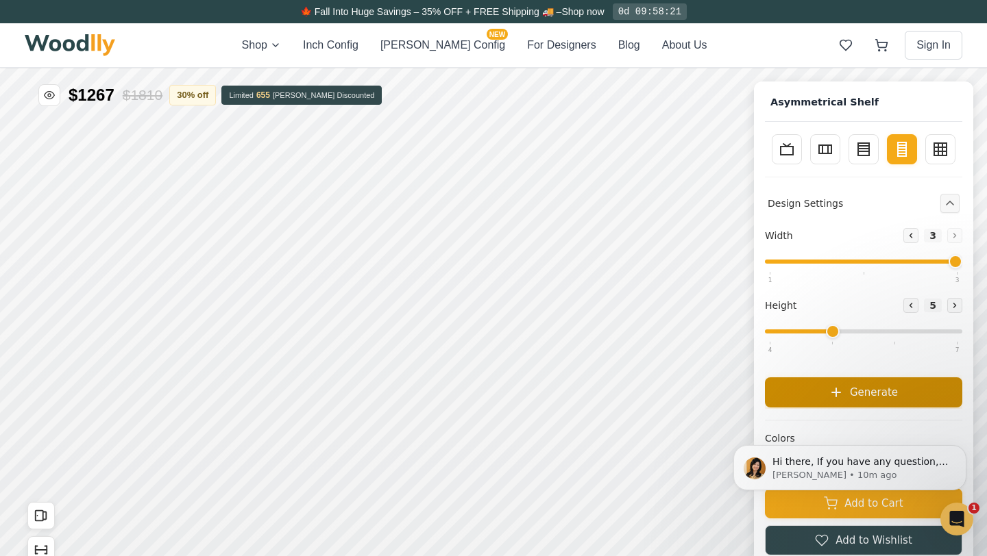
click at [900, 399] on button "Generate" at bounding box center [863, 393] width 197 height 30
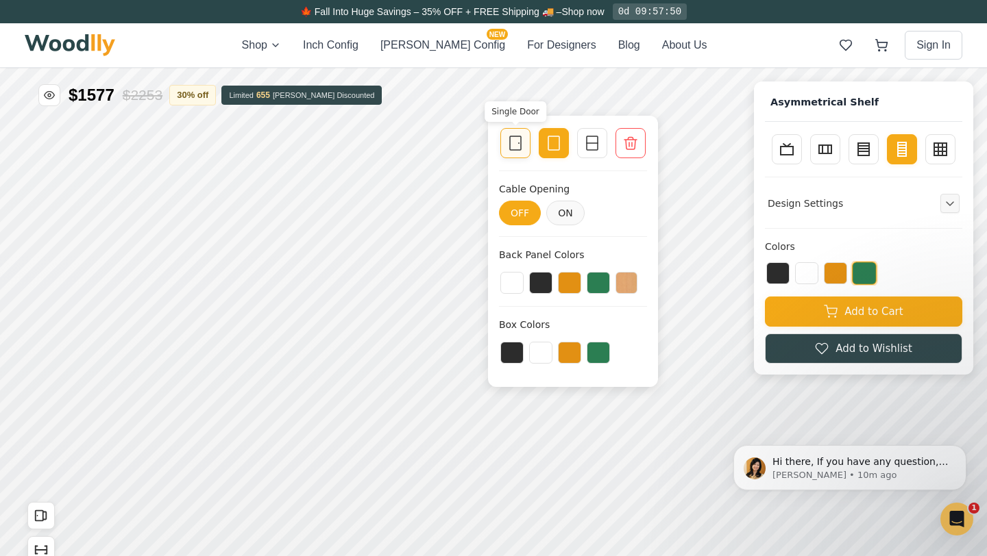
click at [515, 143] on icon at bounding box center [515, 143] width 16 height 16
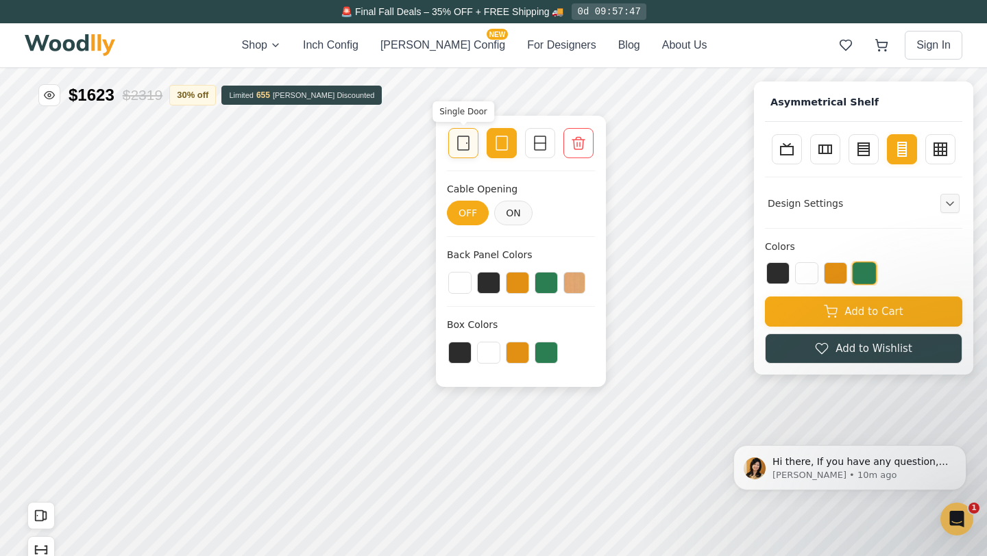
click at [467, 143] on icon at bounding box center [467, 143] width 0 height 0
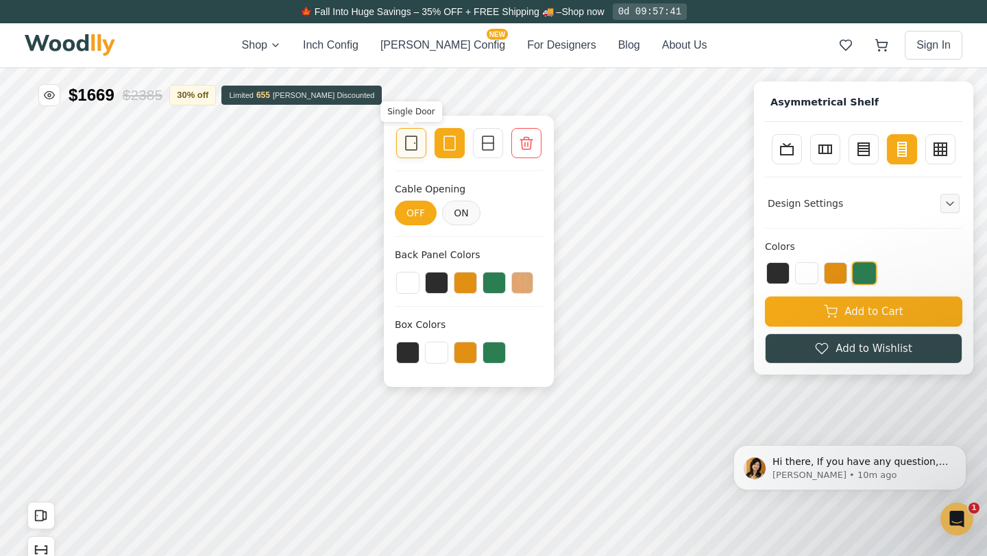
click at [412, 140] on icon at bounding box center [411, 143] width 16 height 16
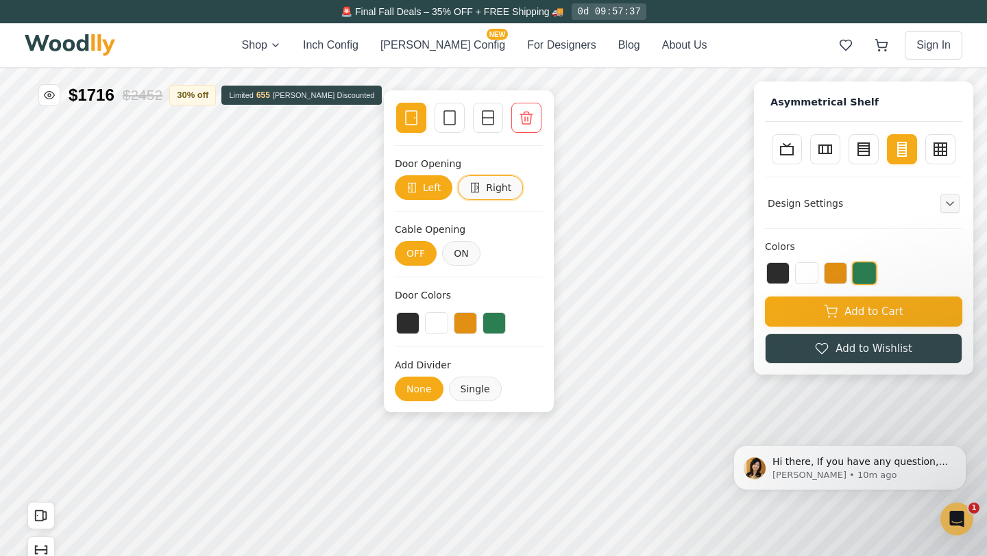
click at [495, 191] on button "Right" at bounding box center [490, 187] width 65 height 25
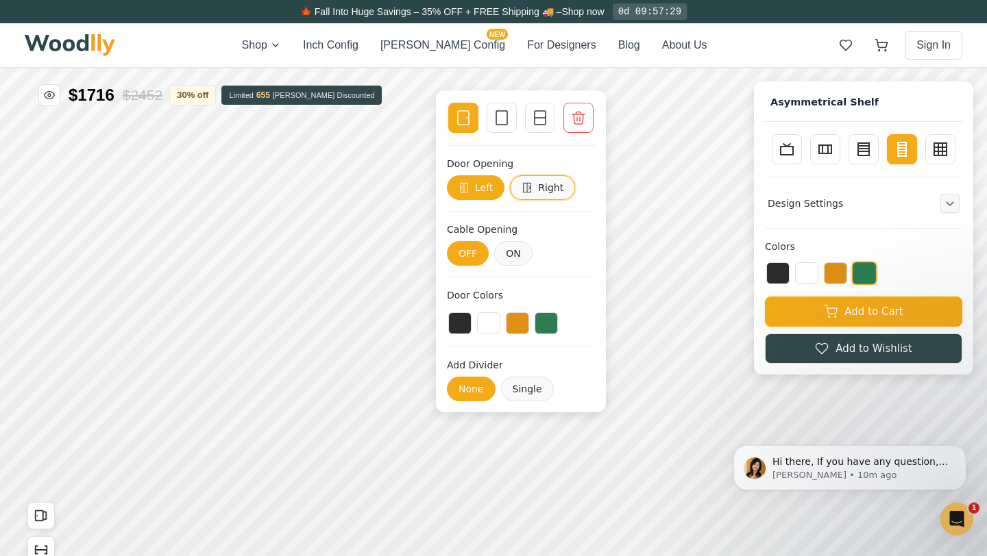
click at [543, 188] on button "Right" at bounding box center [542, 187] width 65 height 25
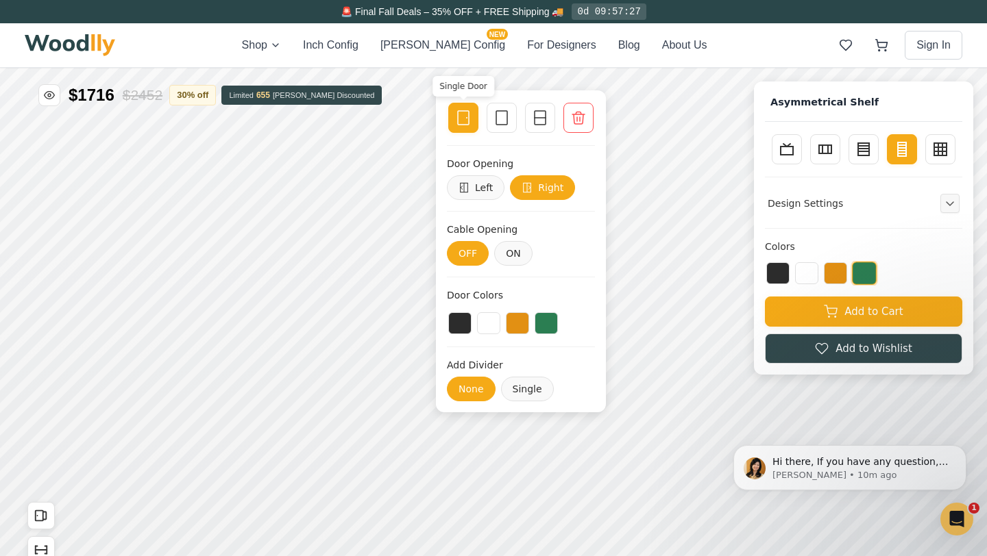
click at [465, 117] on icon at bounding box center [463, 118] width 16 height 16
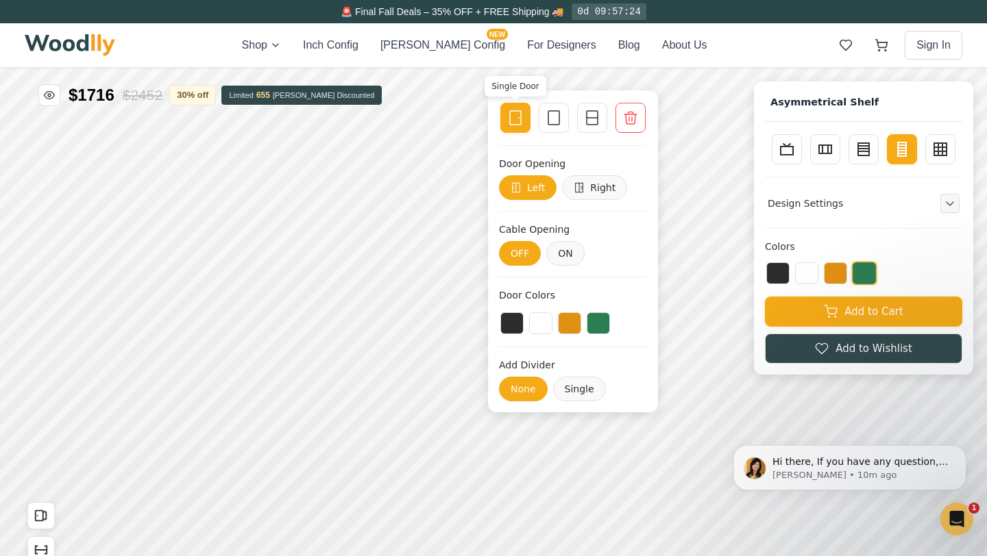
click at [516, 115] on icon at bounding box center [515, 118] width 16 height 16
click at [596, 183] on button "Right" at bounding box center [594, 187] width 65 height 25
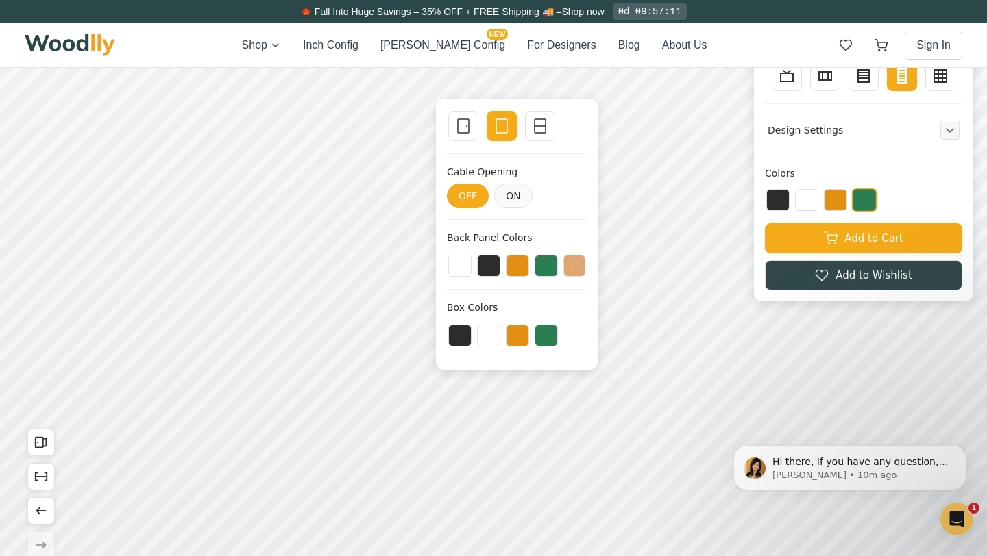
scroll to position [72, 0]
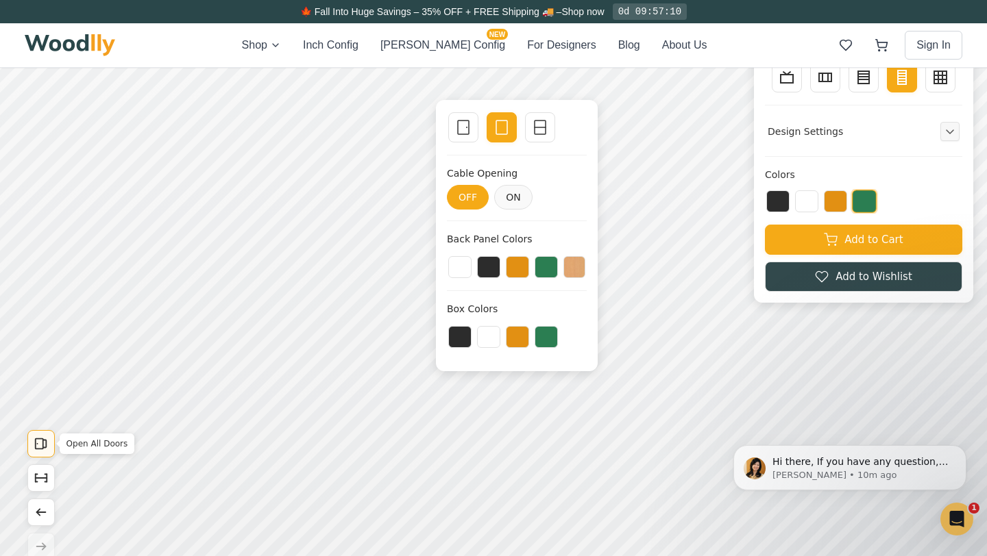
click at [45, 446] on icon "Open All Doors" at bounding box center [41, 443] width 15 height 15
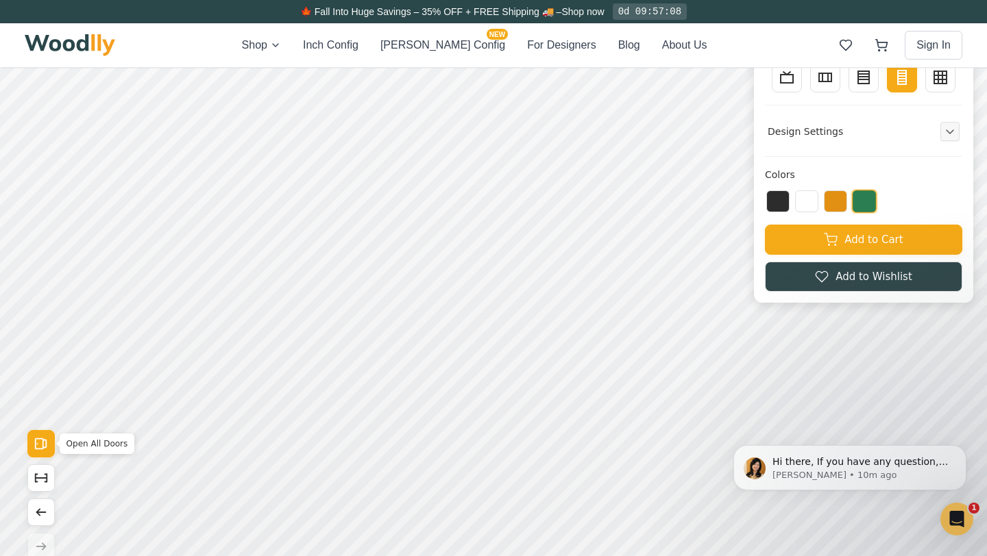
click at [45, 446] on icon "Open All Doors" at bounding box center [41, 443] width 15 height 15
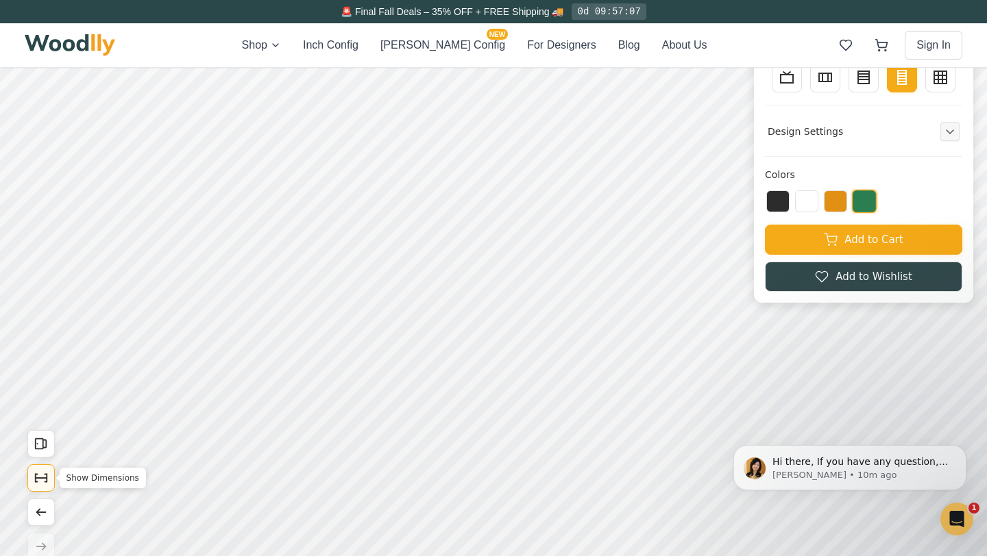
click at [44, 476] on icon "Show Dimensions" at bounding box center [41, 478] width 15 height 15
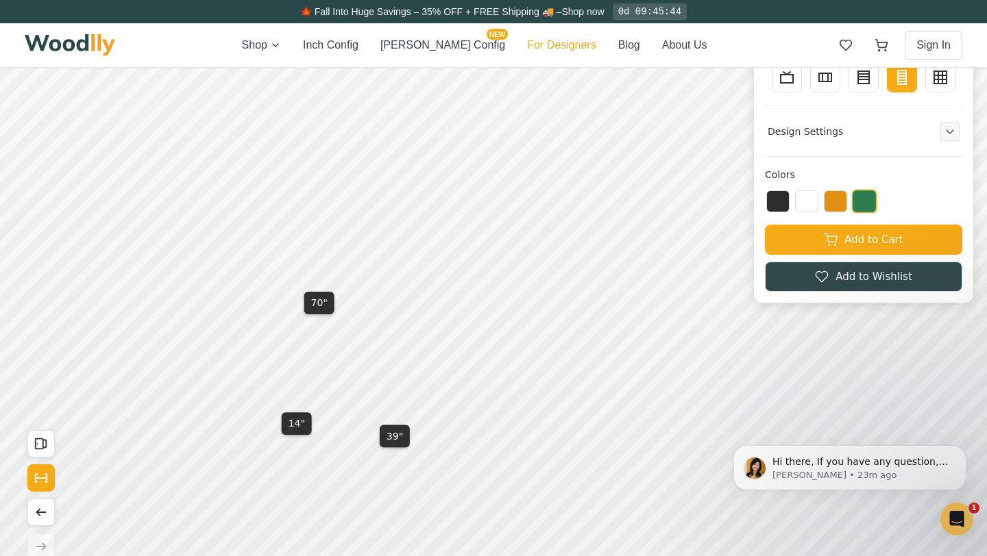
scroll to position [0, 0]
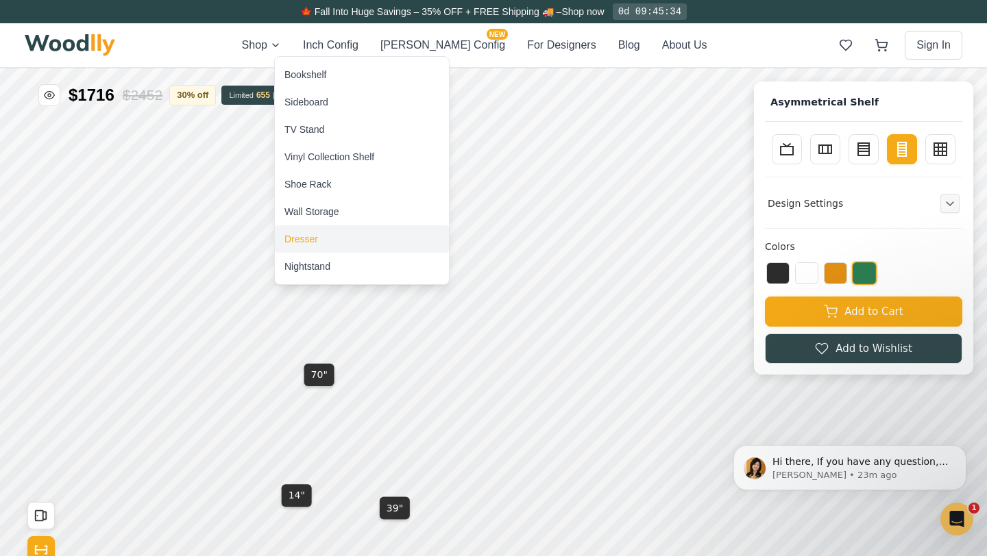
click at [315, 238] on div "Dresser" at bounding box center [301, 239] width 34 height 14
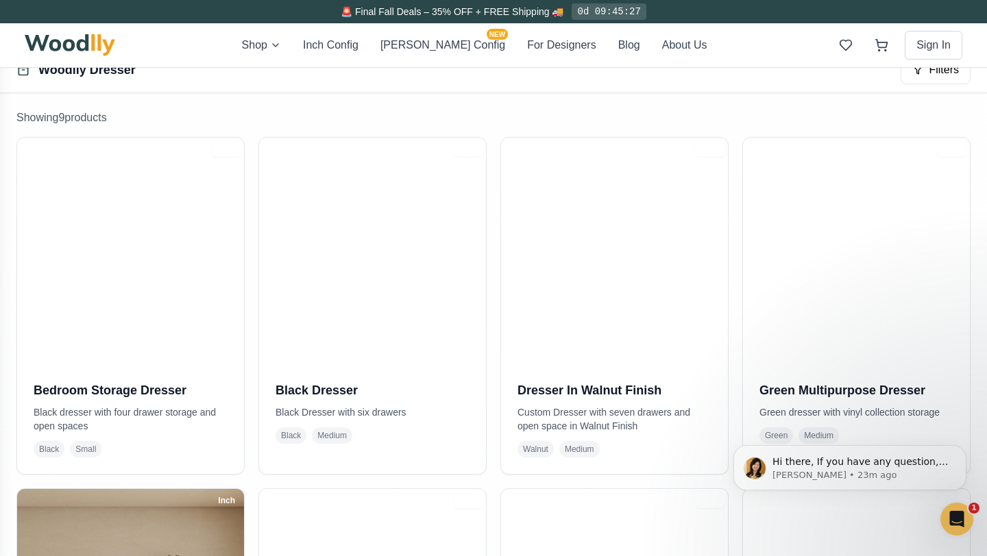
scroll to position [238, 0]
